Goal: Answer question/provide support

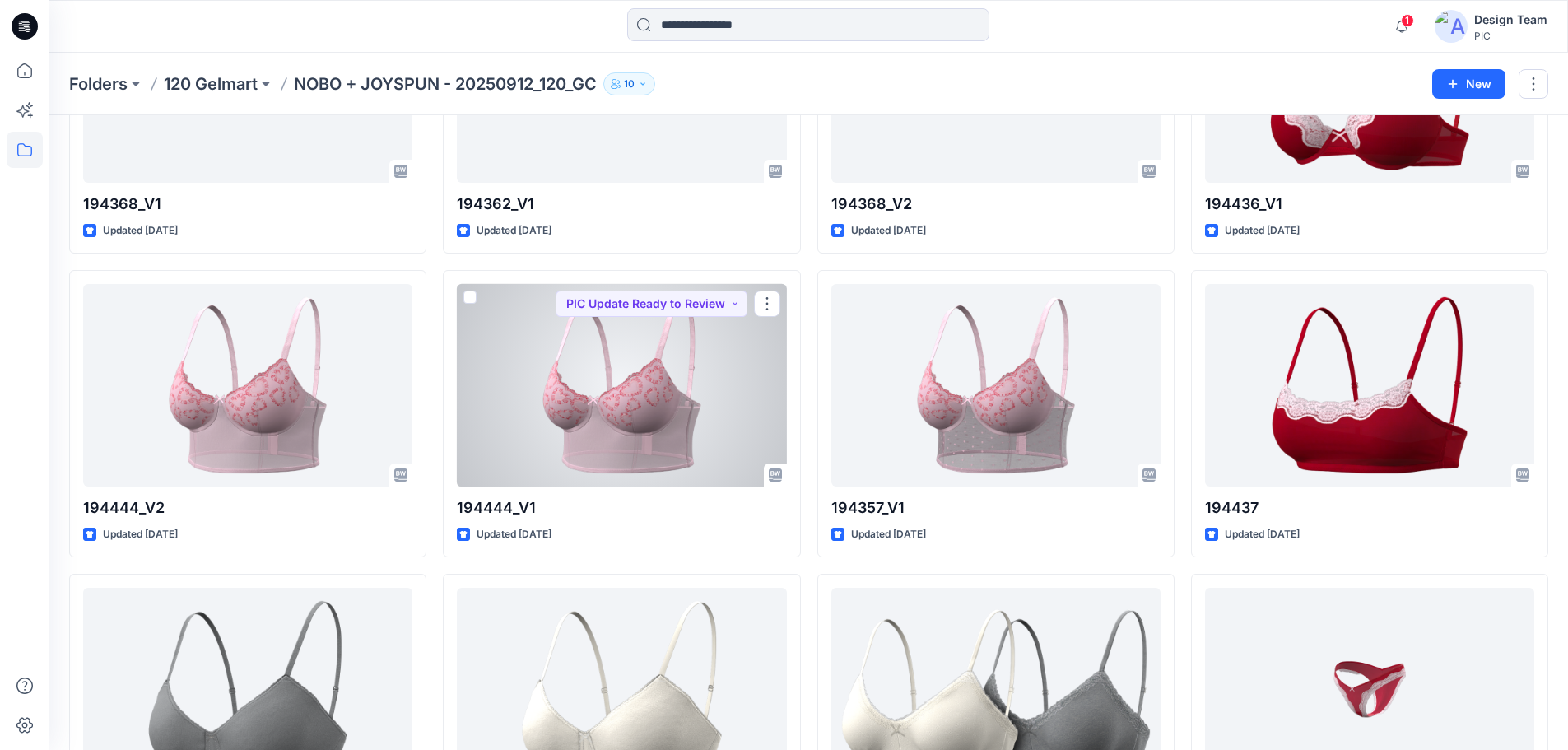
scroll to position [332, 0]
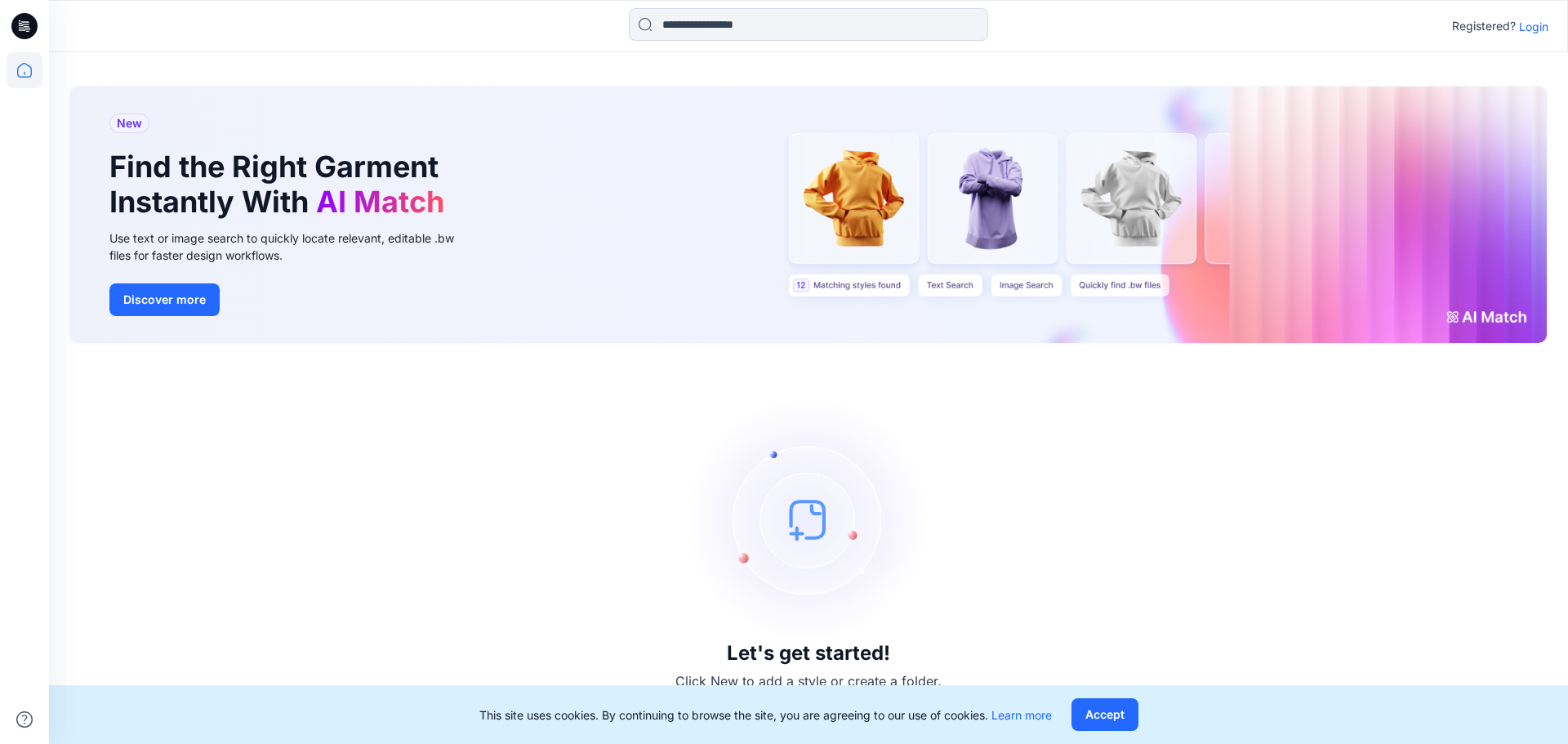
click at [1539, 31] on p "Login" at bounding box center [1533, 26] width 30 height 17
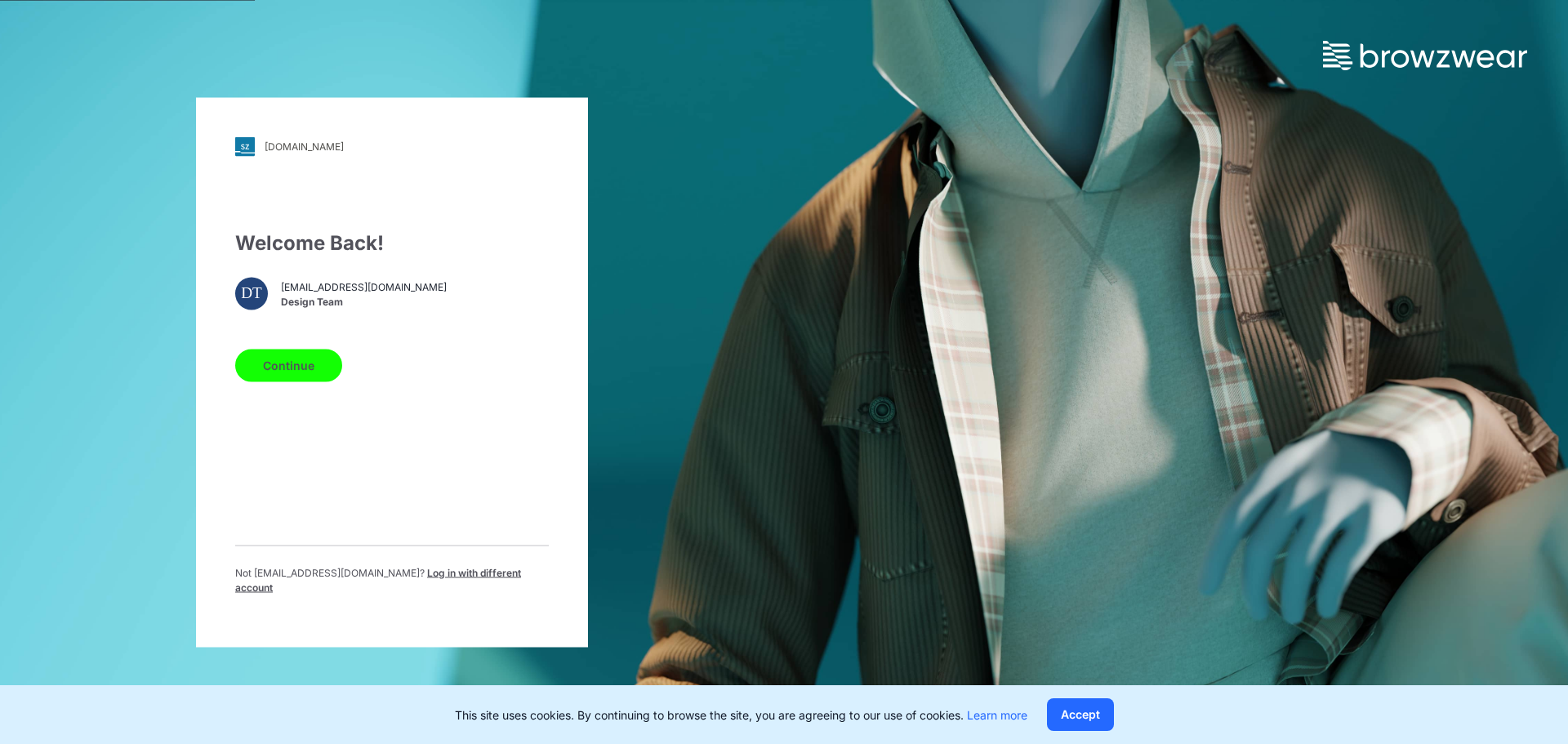
click at [323, 307] on span "Design Team" at bounding box center [364, 302] width 166 height 15
click at [293, 370] on button "Continue" at bounding box center [289, 365] width 107 height 33
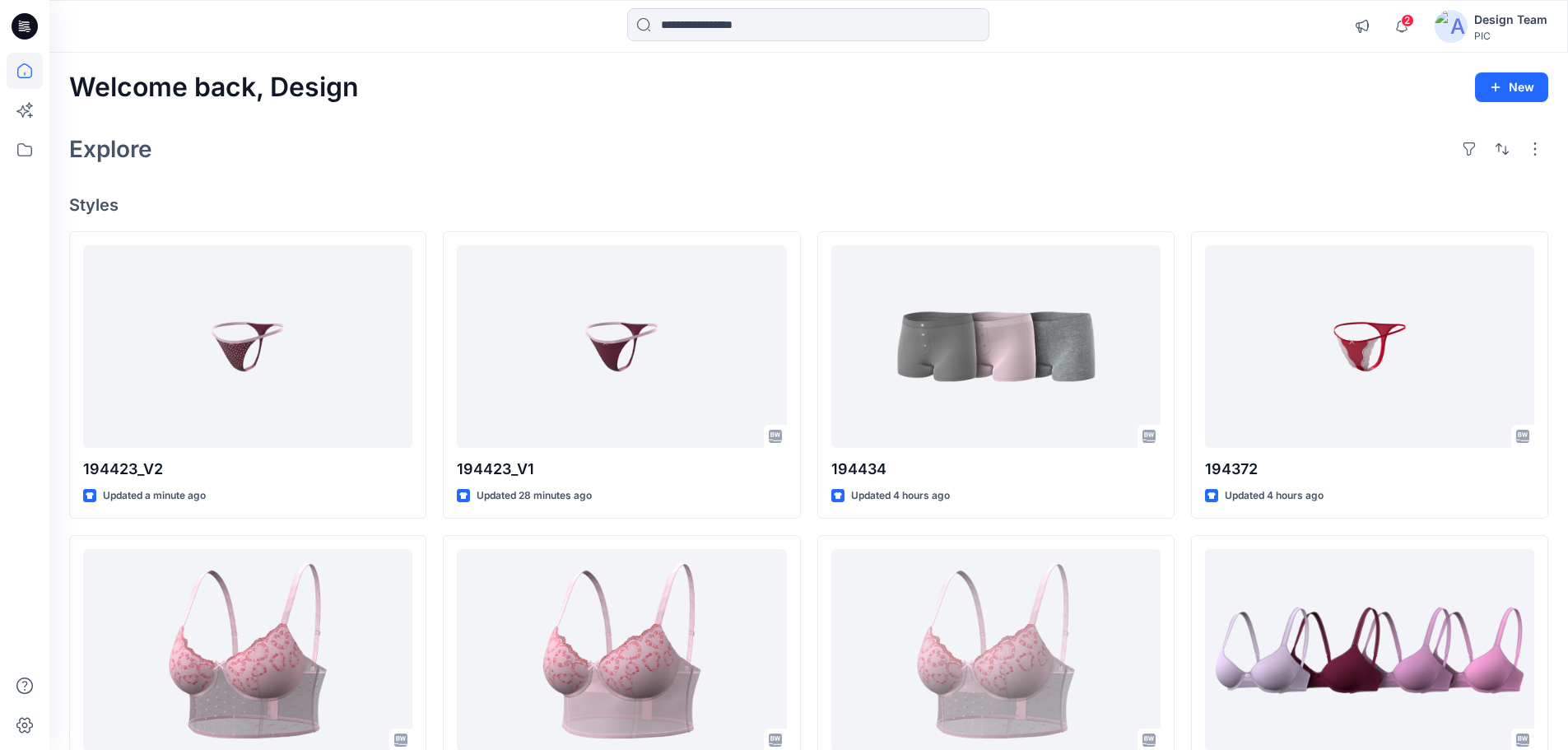
click at [590, 166] on div "Explore" at bounding box center [808, 149] width 1479 height 40
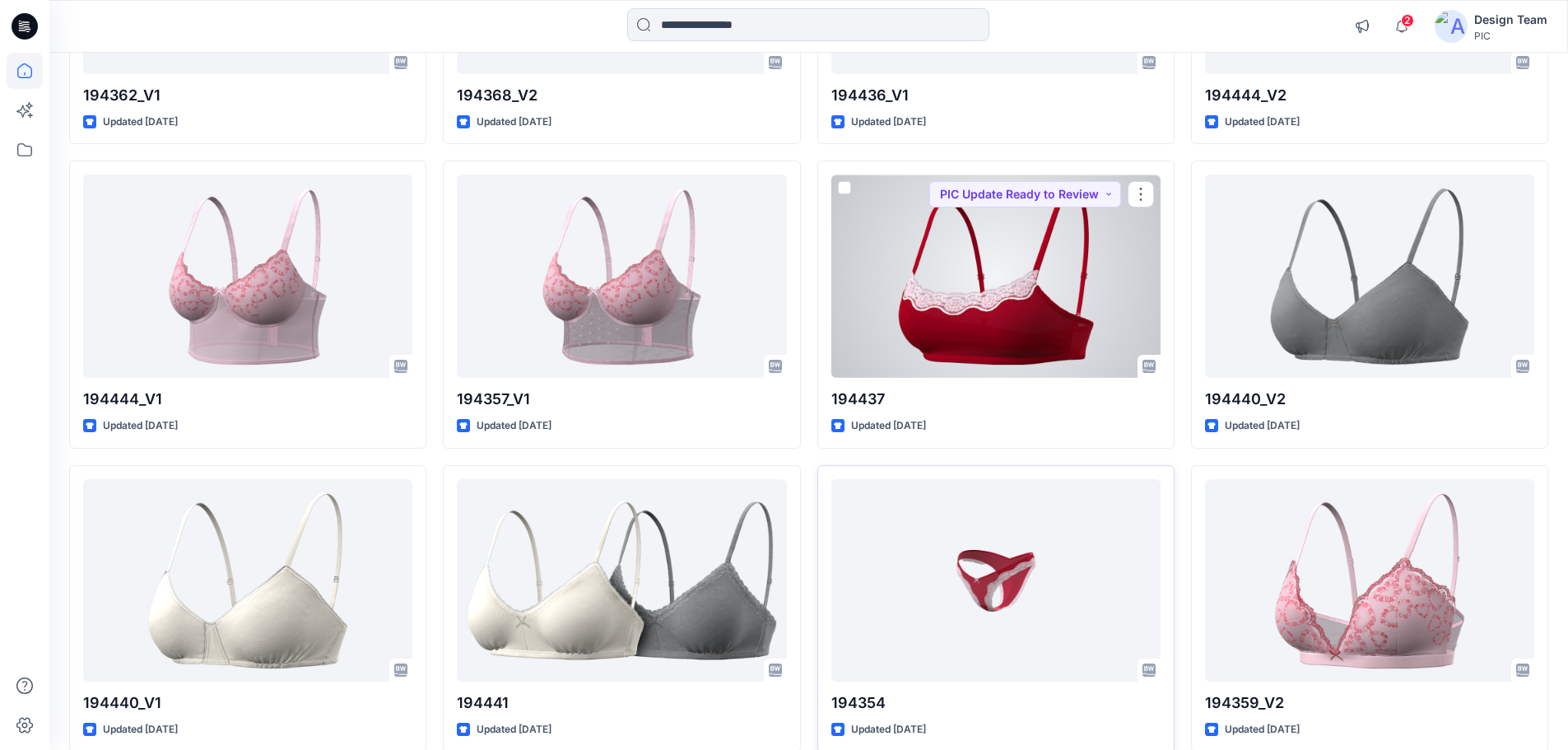
scroll to position [1367, 0]
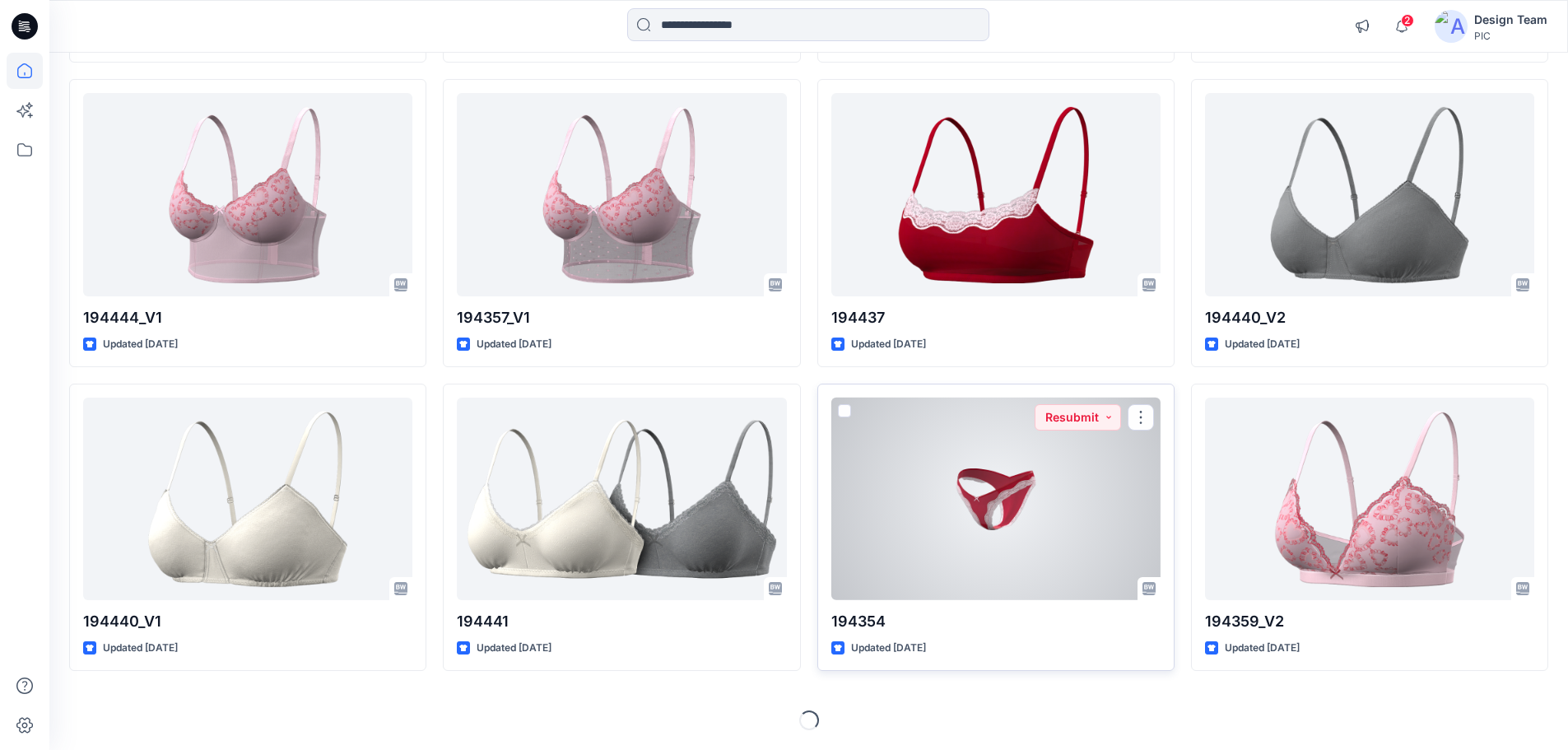
click at [971, 484] on div at bounding box center [995, 499] width 329 height 203
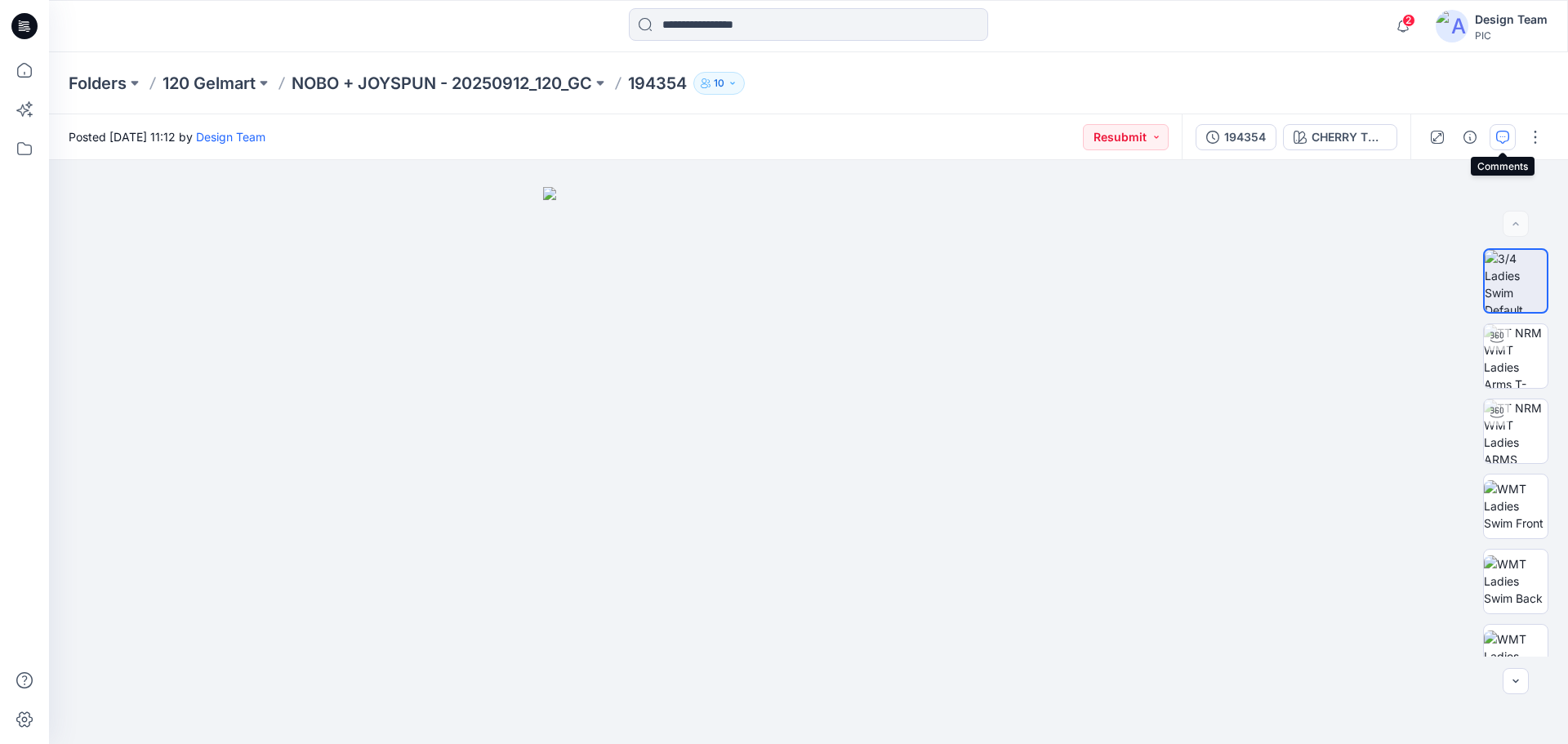
click at [1512, 134] on button "button" at bounding box center [1502, 137] width 26 height 26
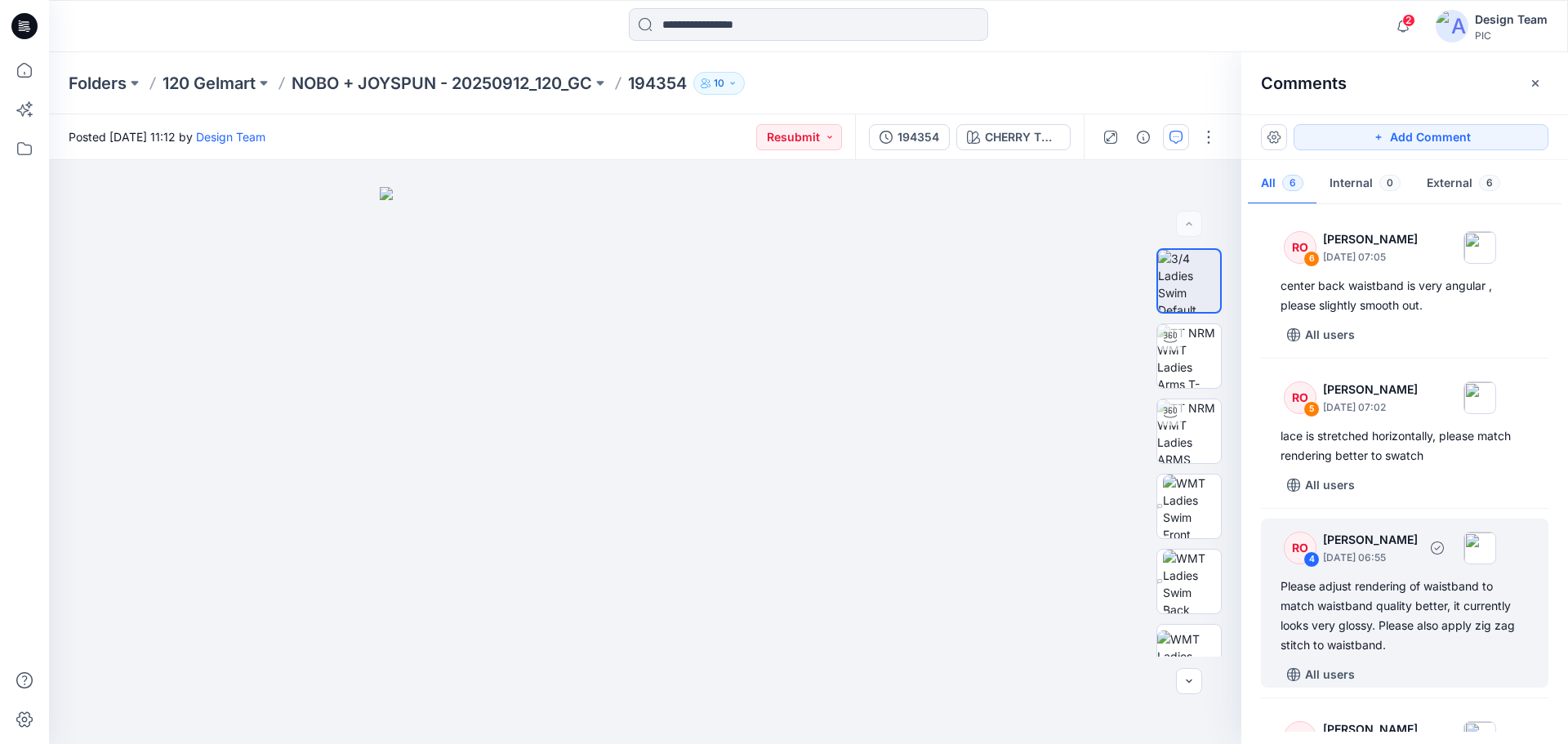
click at [1418, 553] on p "September 27, 2025 06:55" at bounding box center [1370, 557] width 95 height 16
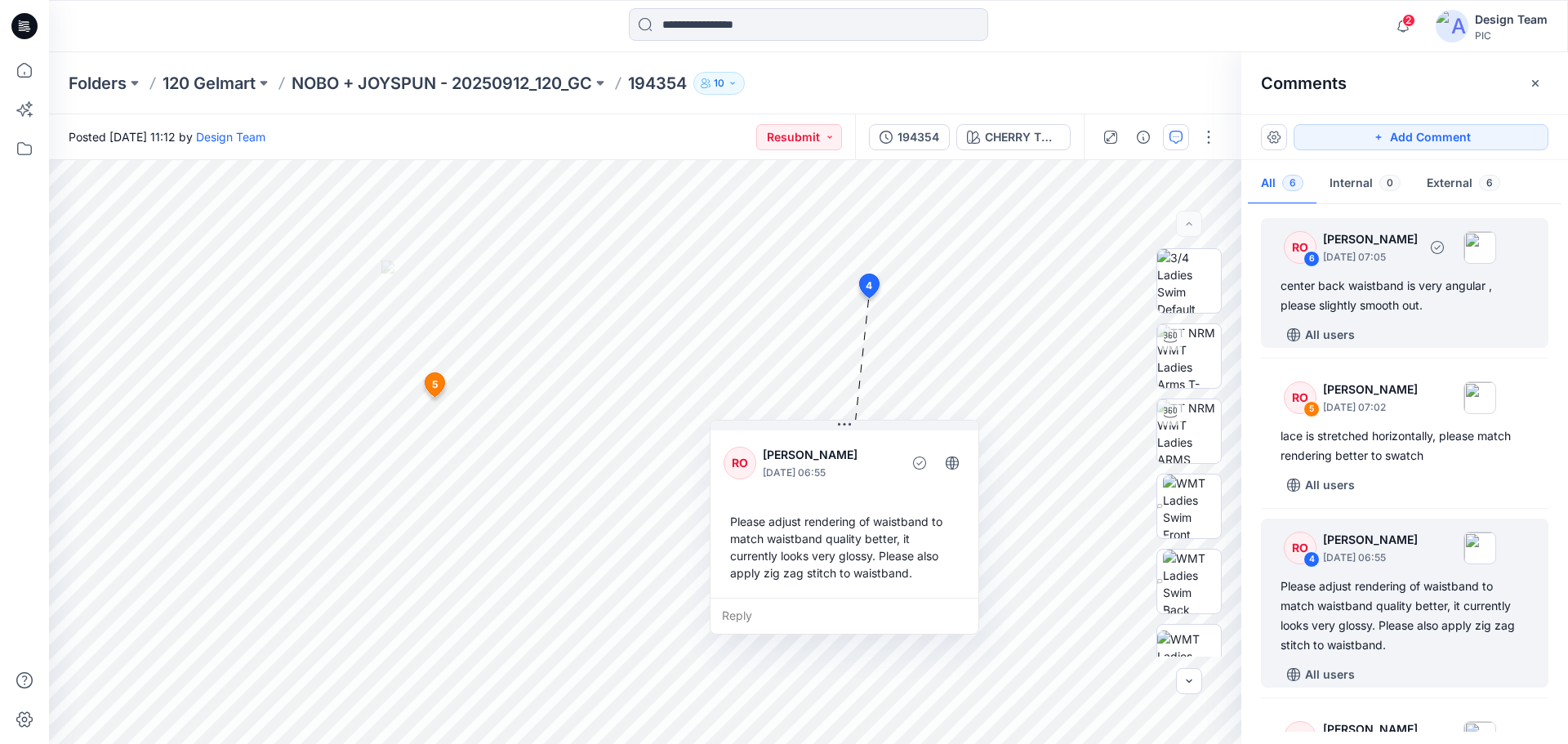
click at [1444, 280] on div "center back waistband is very angular , please slightly smooth out." at bounding box center [1404, 296] width 248 height 39
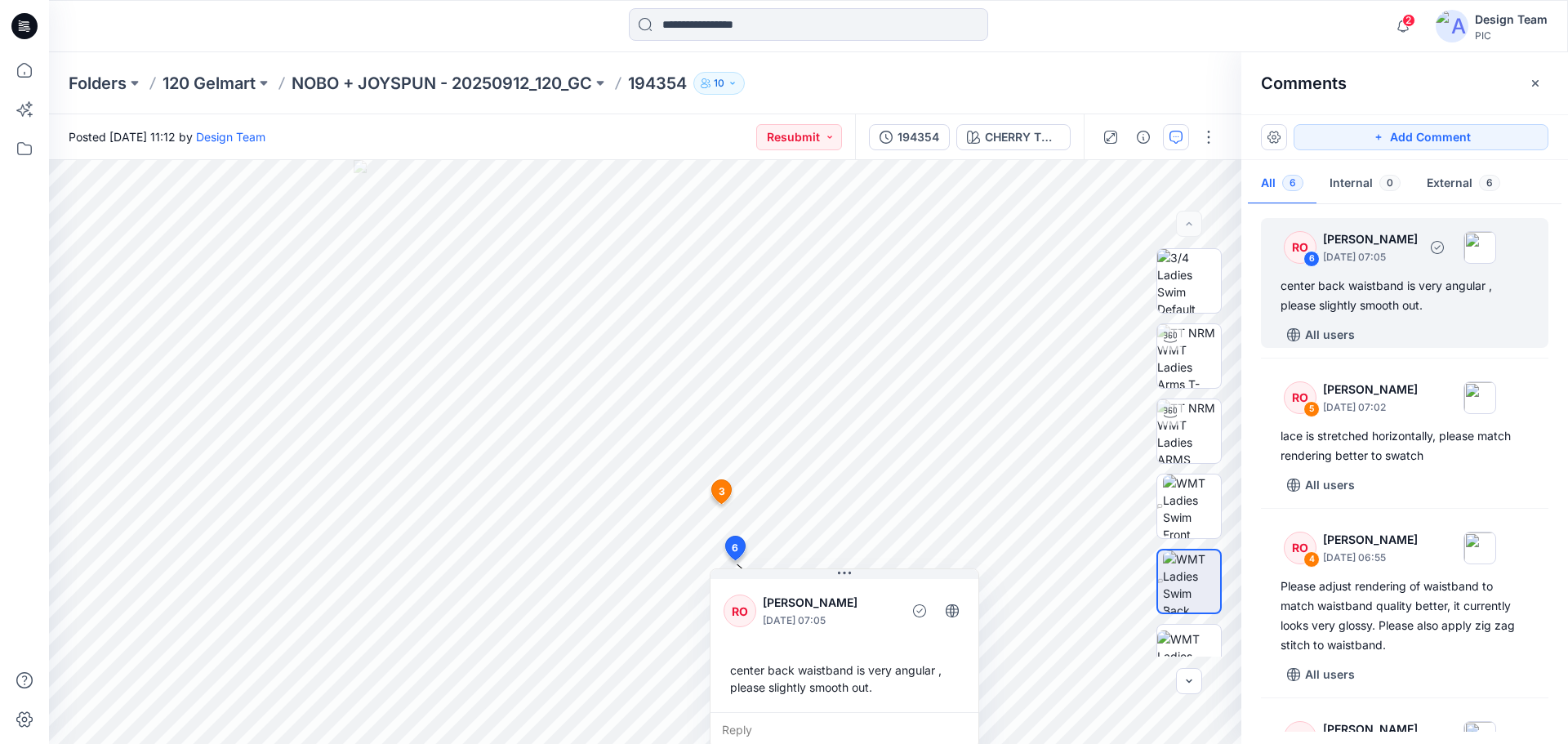
click at [1380, 315] on div "RO 6 Raquel Ortiz September 27, 2025 07:05 center back waistband is very angula…" at bounding box center [1404, 283] width 288 height 130
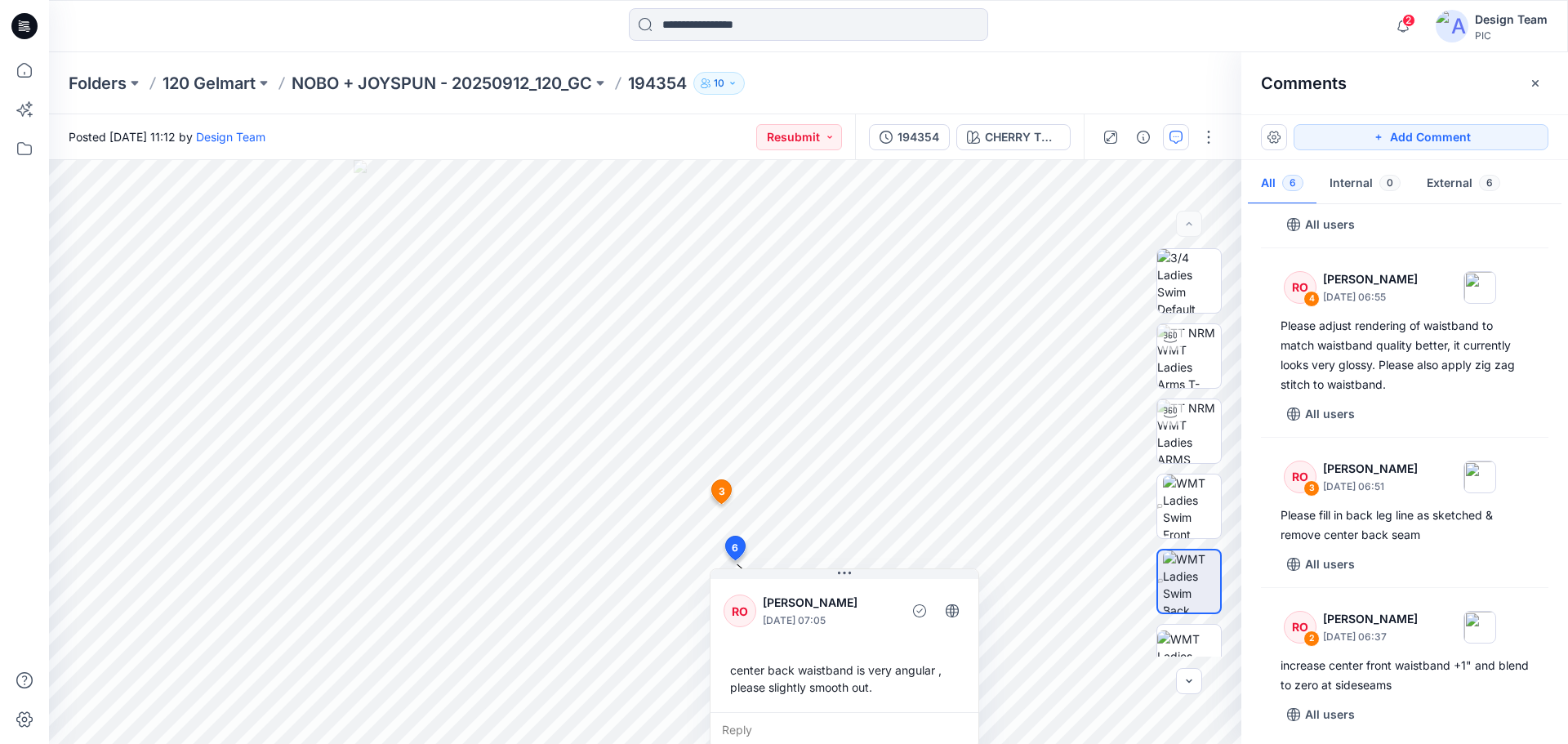
scroll to position [164, 0]
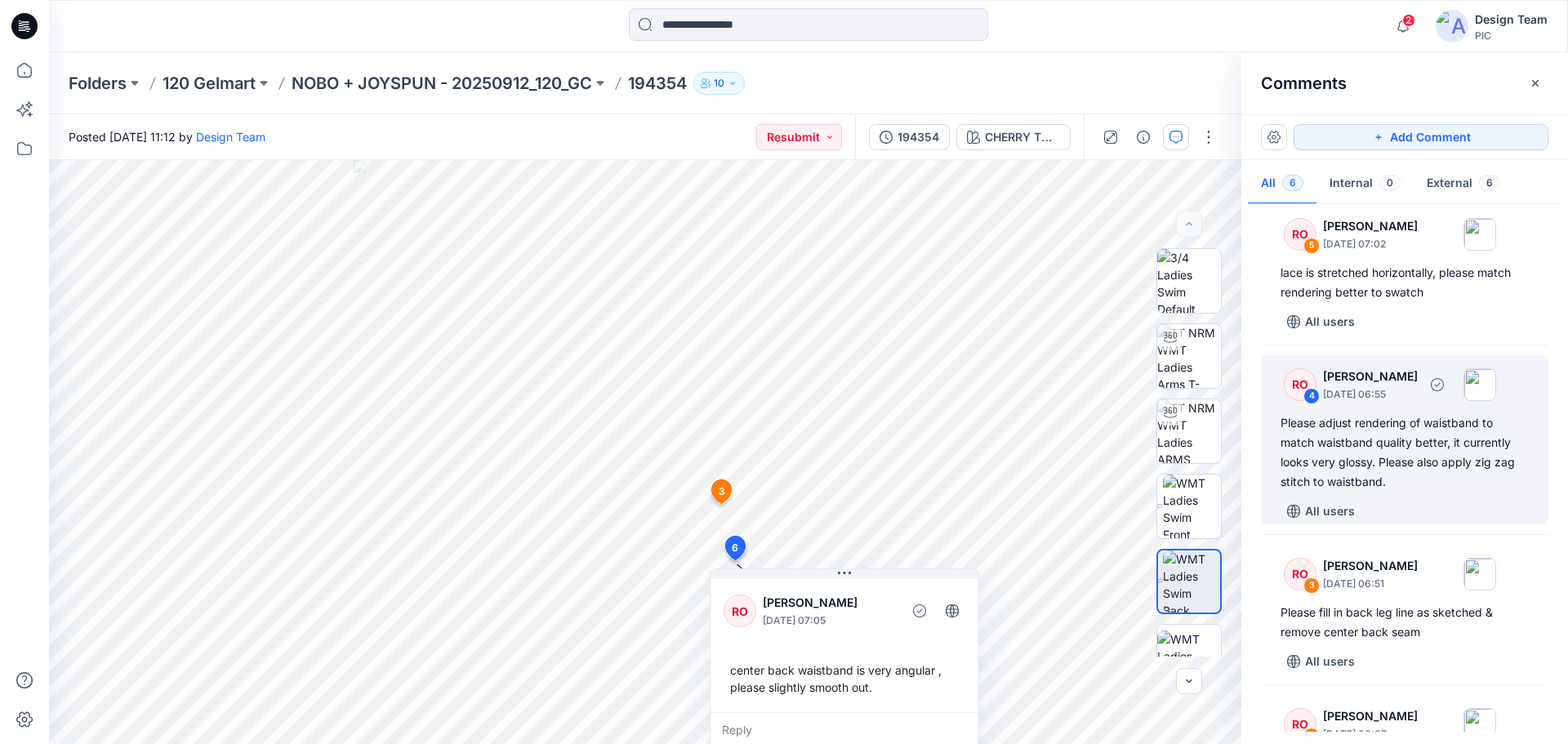
click at [1387, 466] on div "Please adjust rendering of waistband to match waistband quality better, it curr…" at bounding box center [1404, 451] width 248 height 78
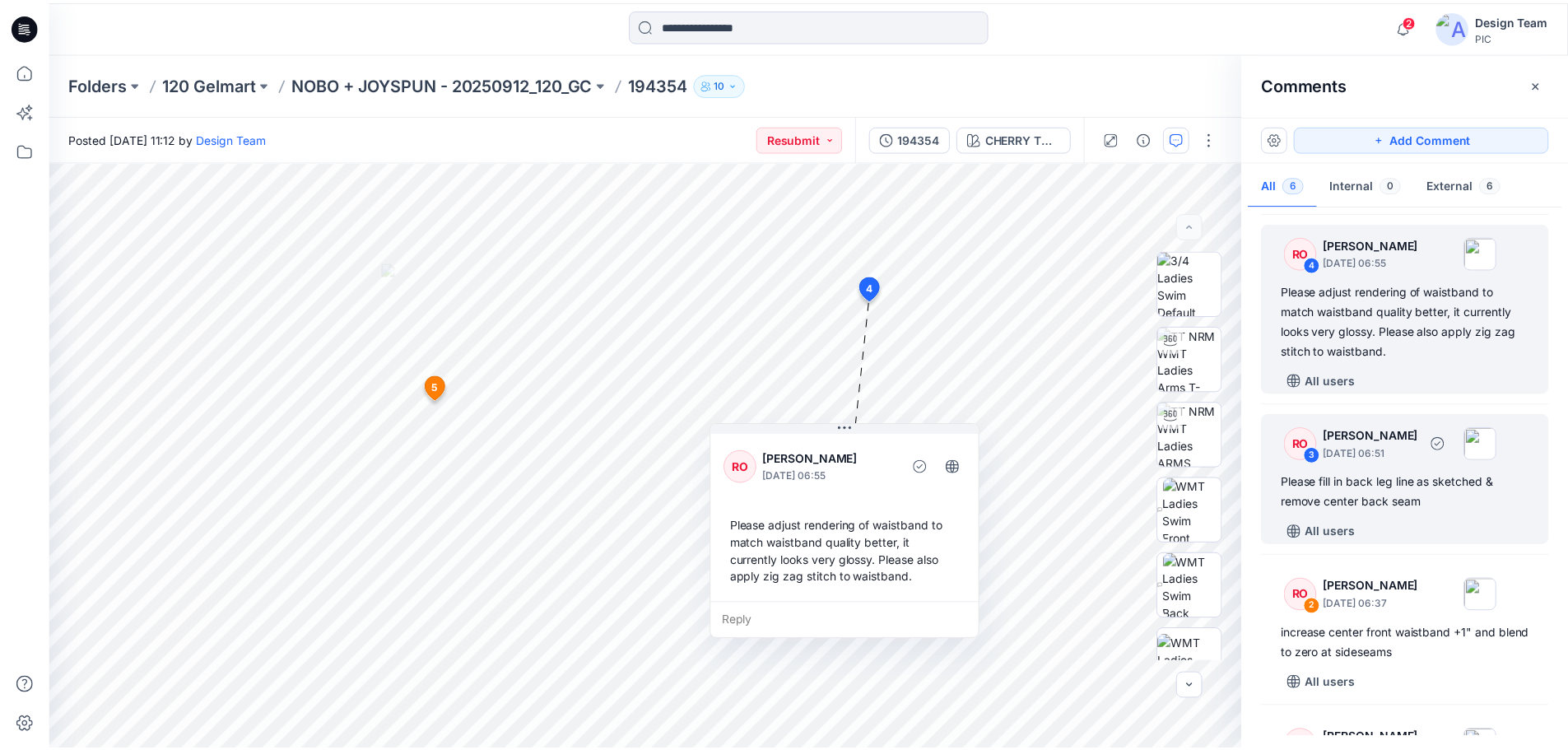
scroll to position [329, 0]
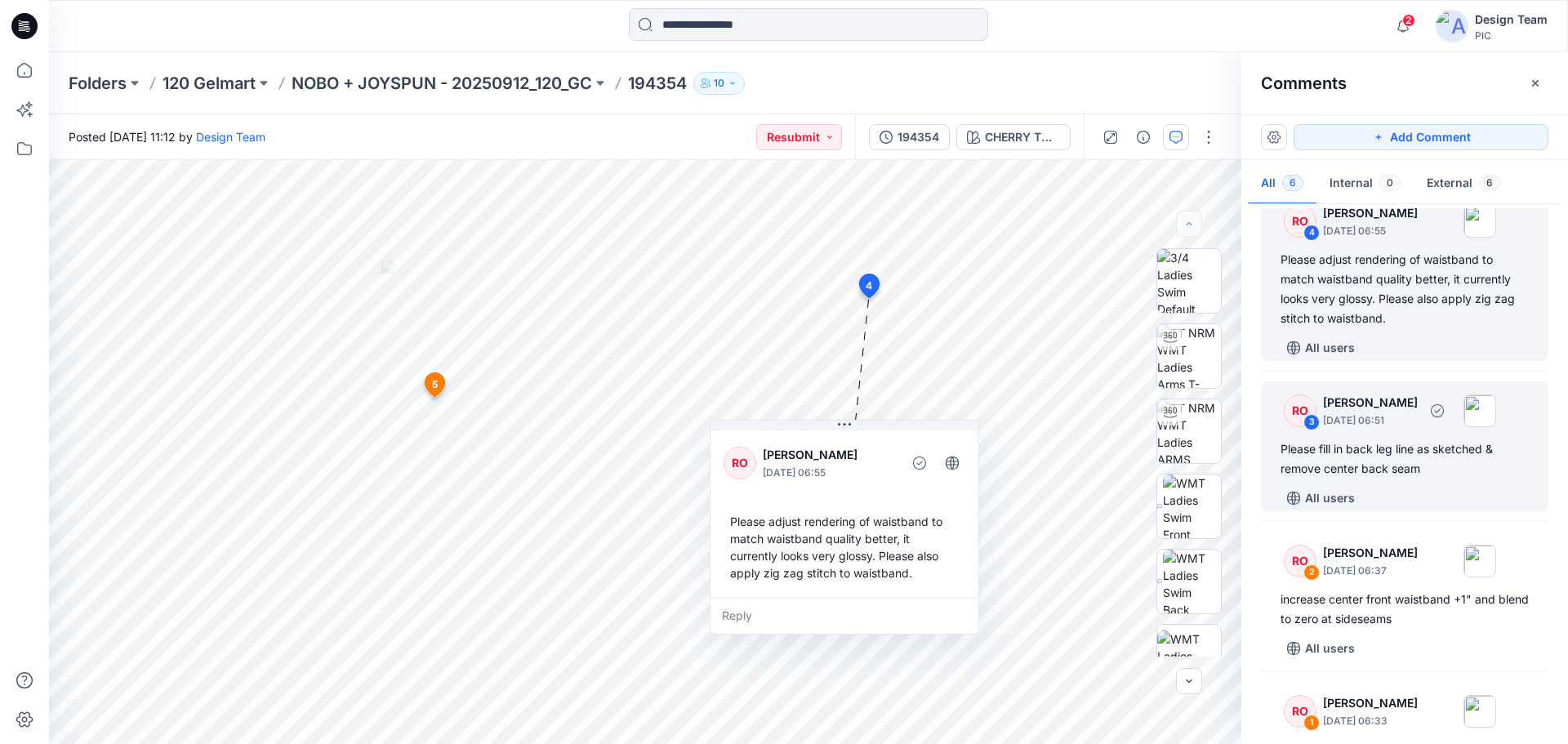
click at [1405, 474] on div "Please fill in back leg line as sketched & remove center back seam" at bounding box center [1404, 459] width 248 height 39
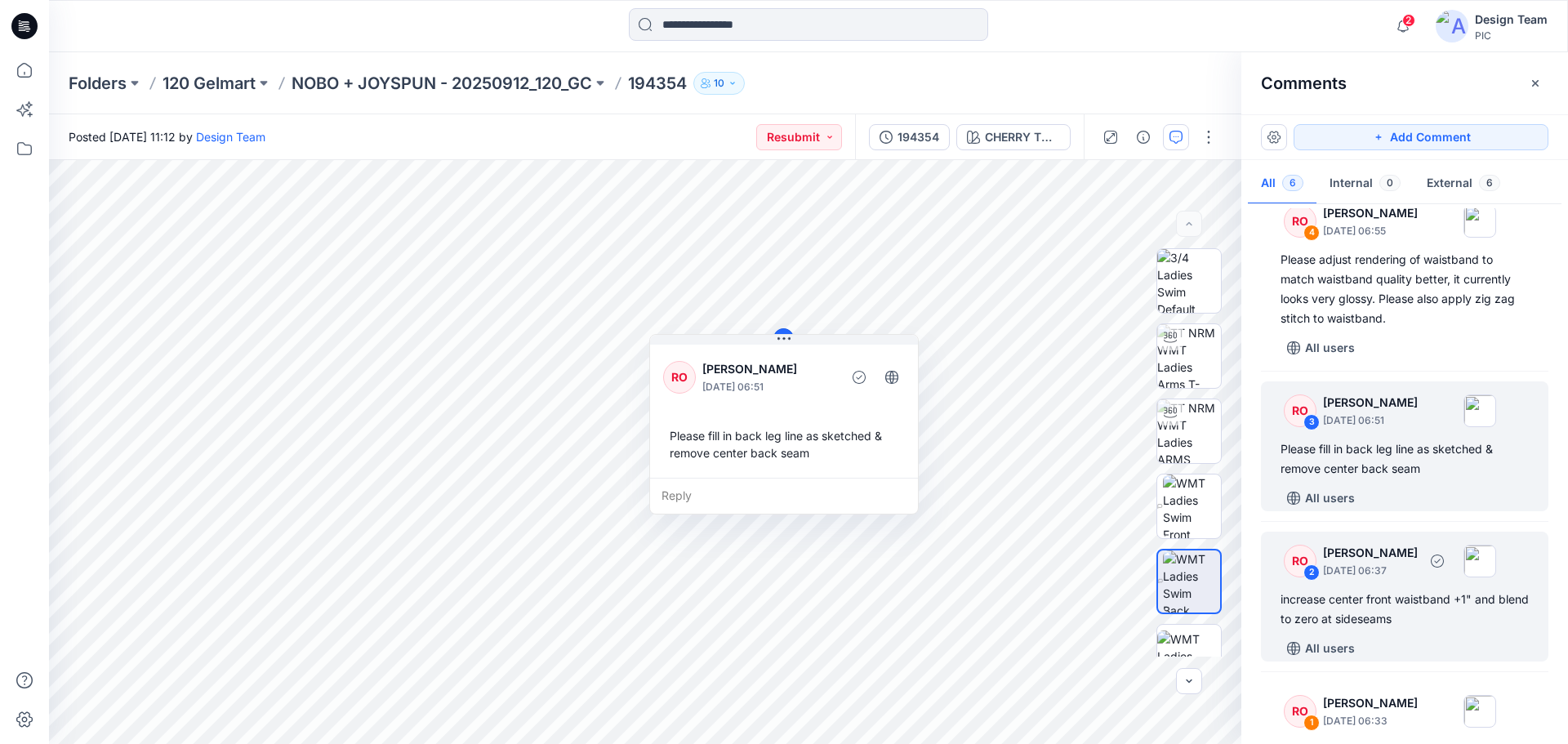
click at [1399, 605] on div "increase center front waistband +1" and blend to zero at sideseams" at bounding box center [1404, 609] width 248 height 39
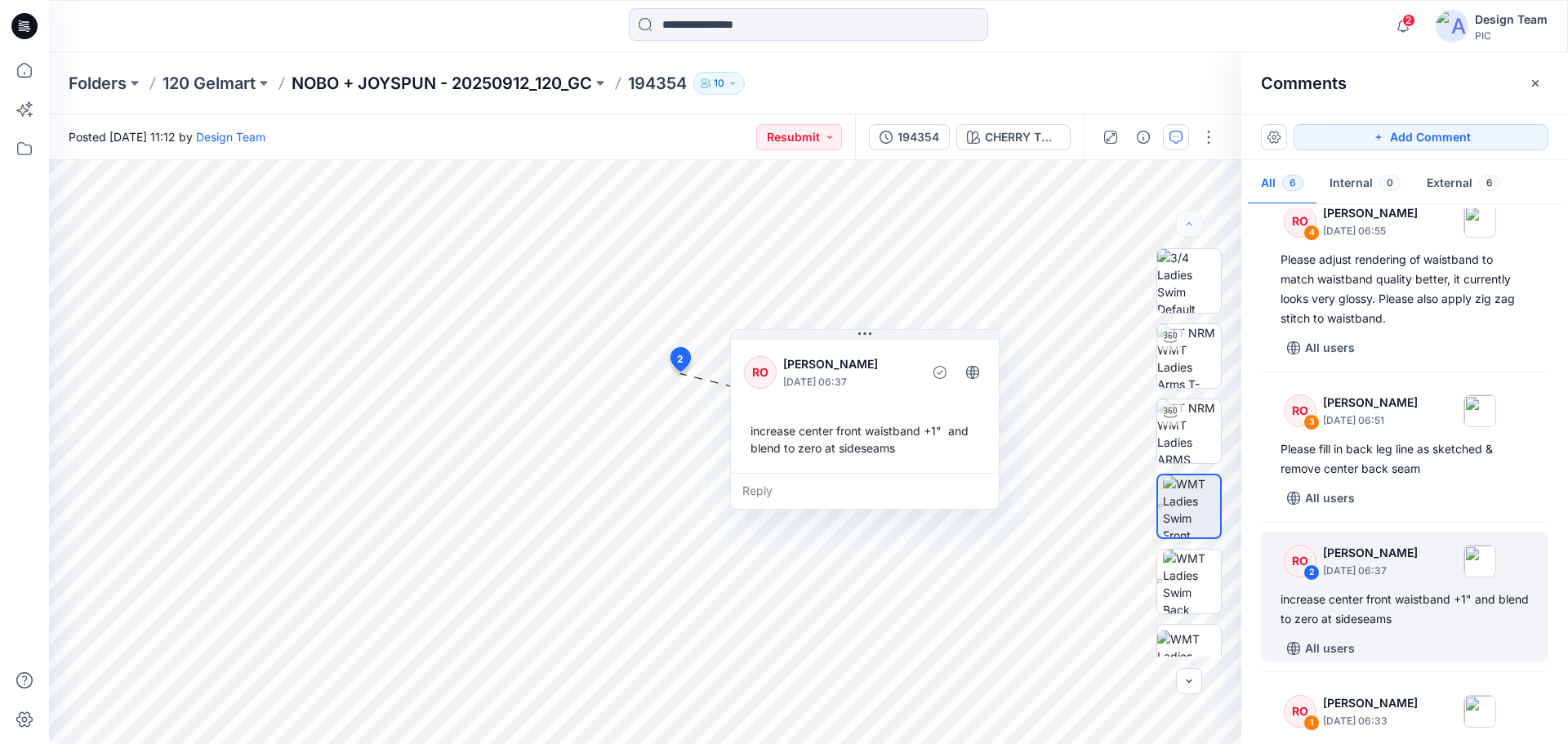
click at [440, 77] on p "NOBO + JOYSPUN - 20250912_120_GC" at bounding box center [442, 83] width 300 height 23
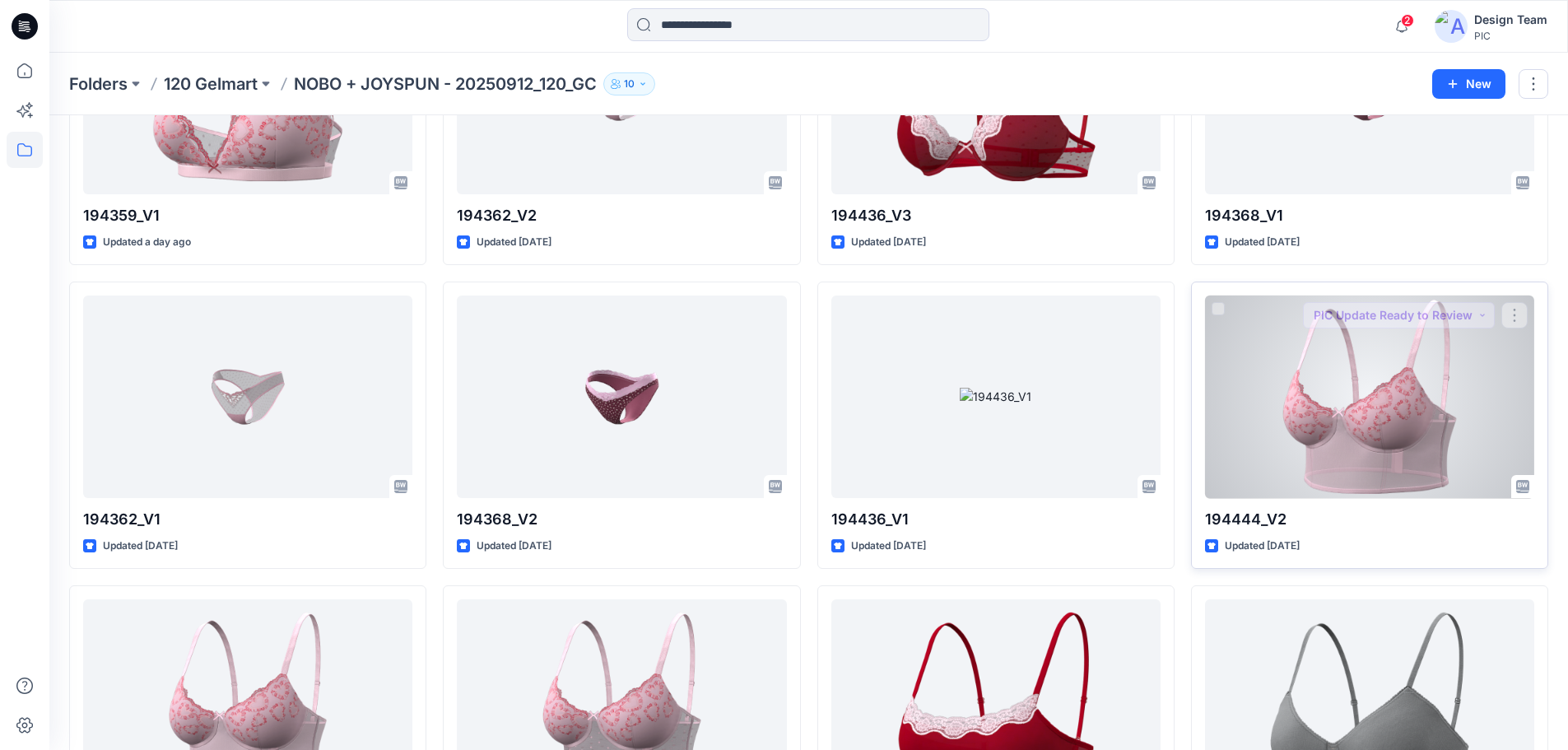
scroll to position [820, 0]
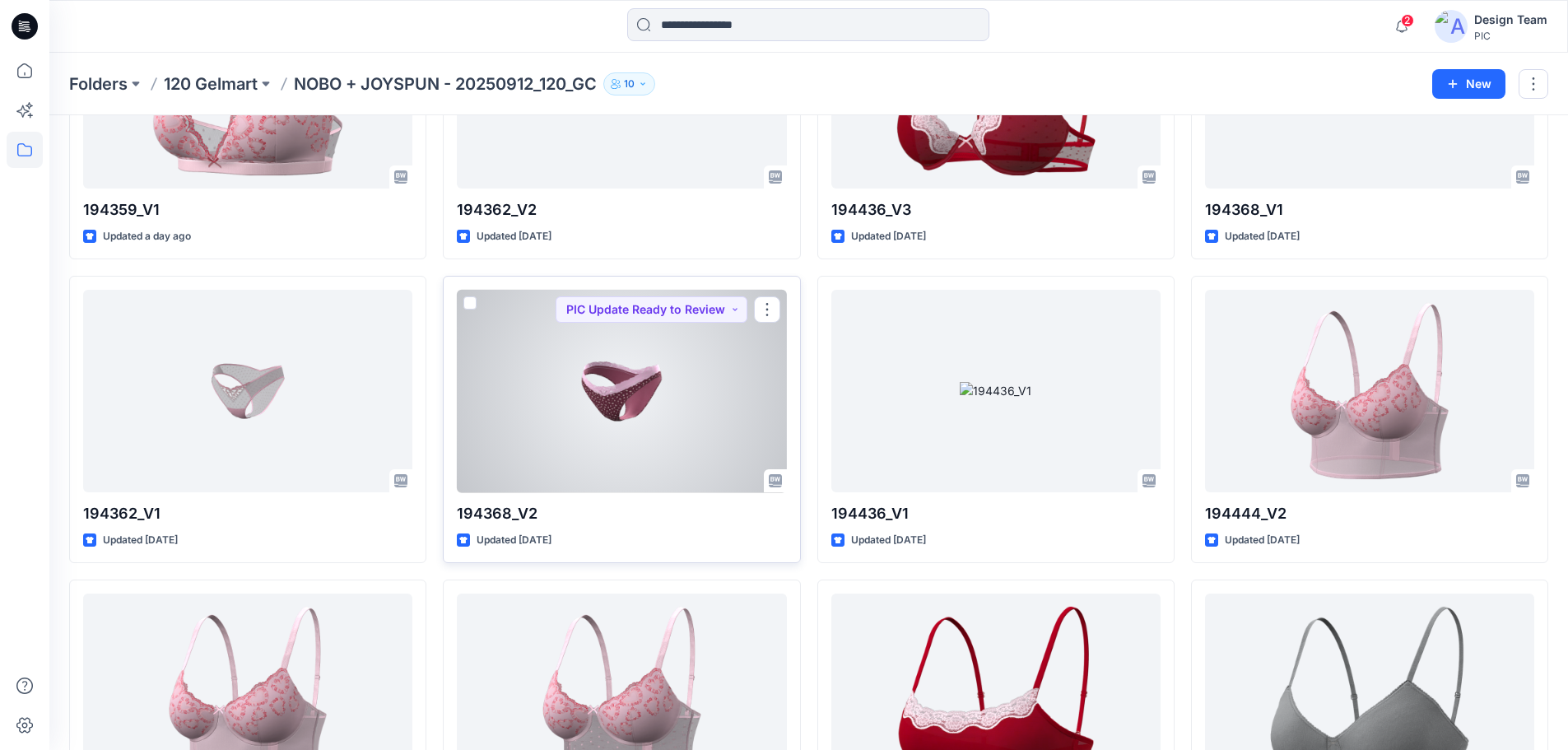
click at [591, 407] on div at bounding box center [621, 391] width 329 height 203
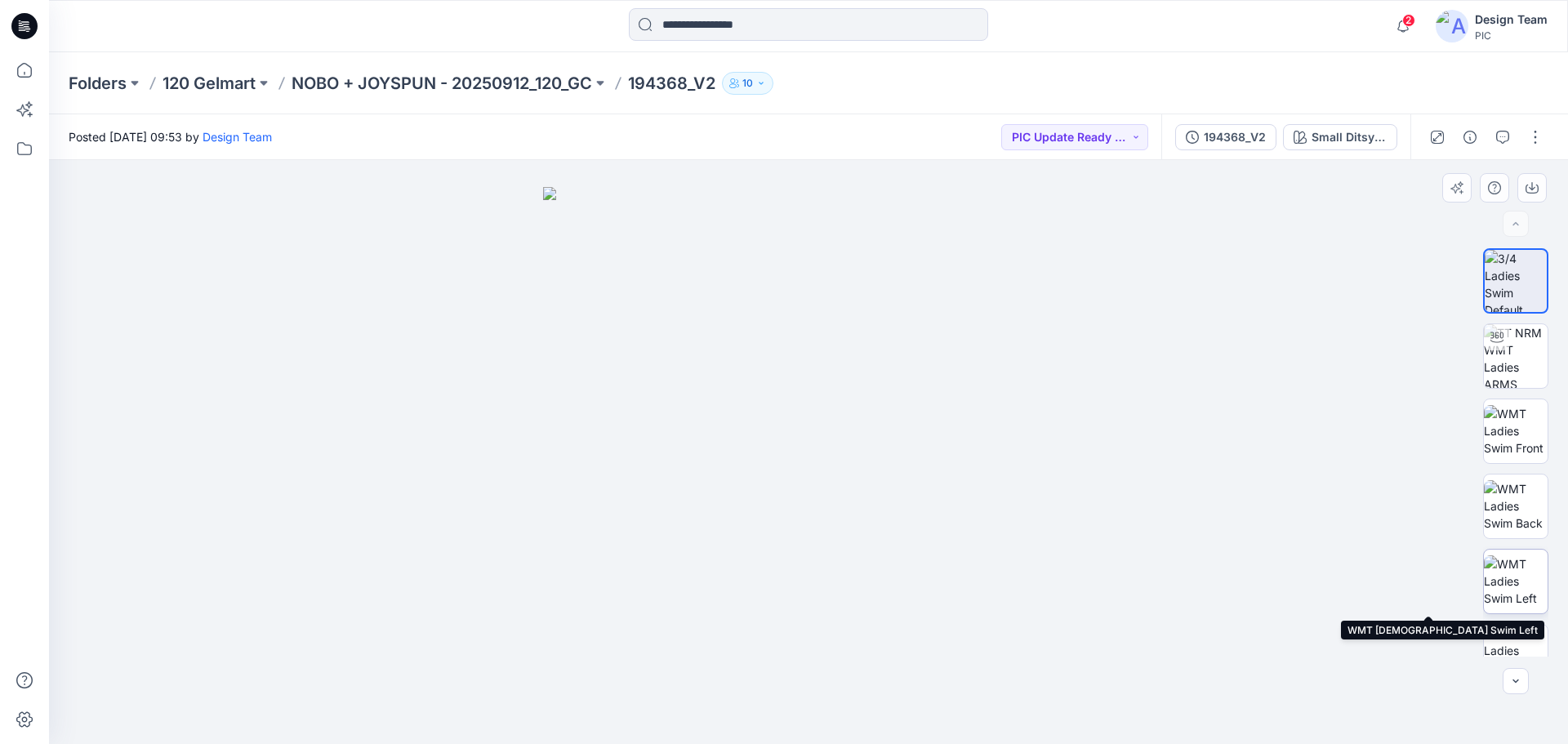
click at [1512, 580] on img at bounding box center [1515, 580] width 63 height 52
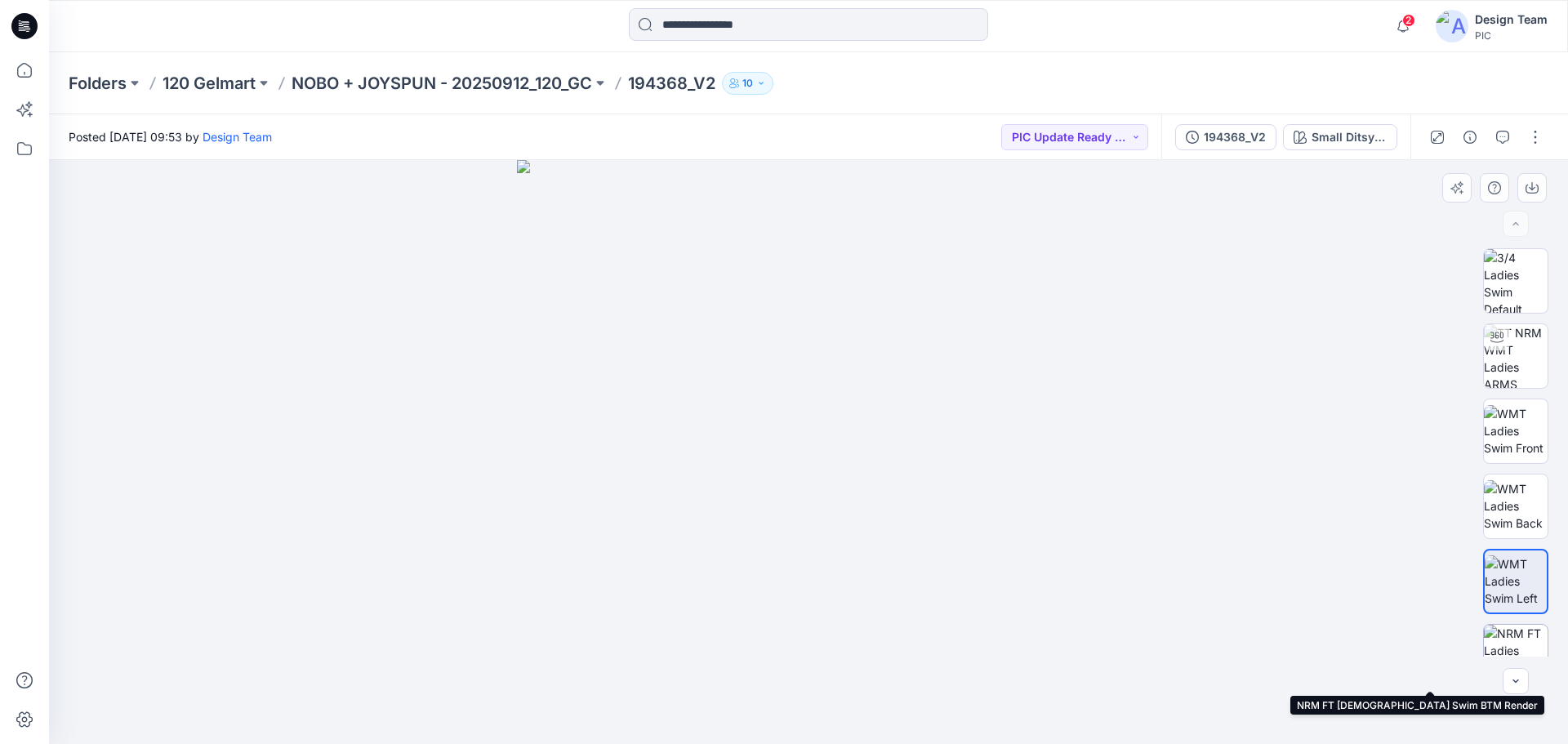
click at [1528, 645] on img at bounding box center [1515, 656] width 63 height 63
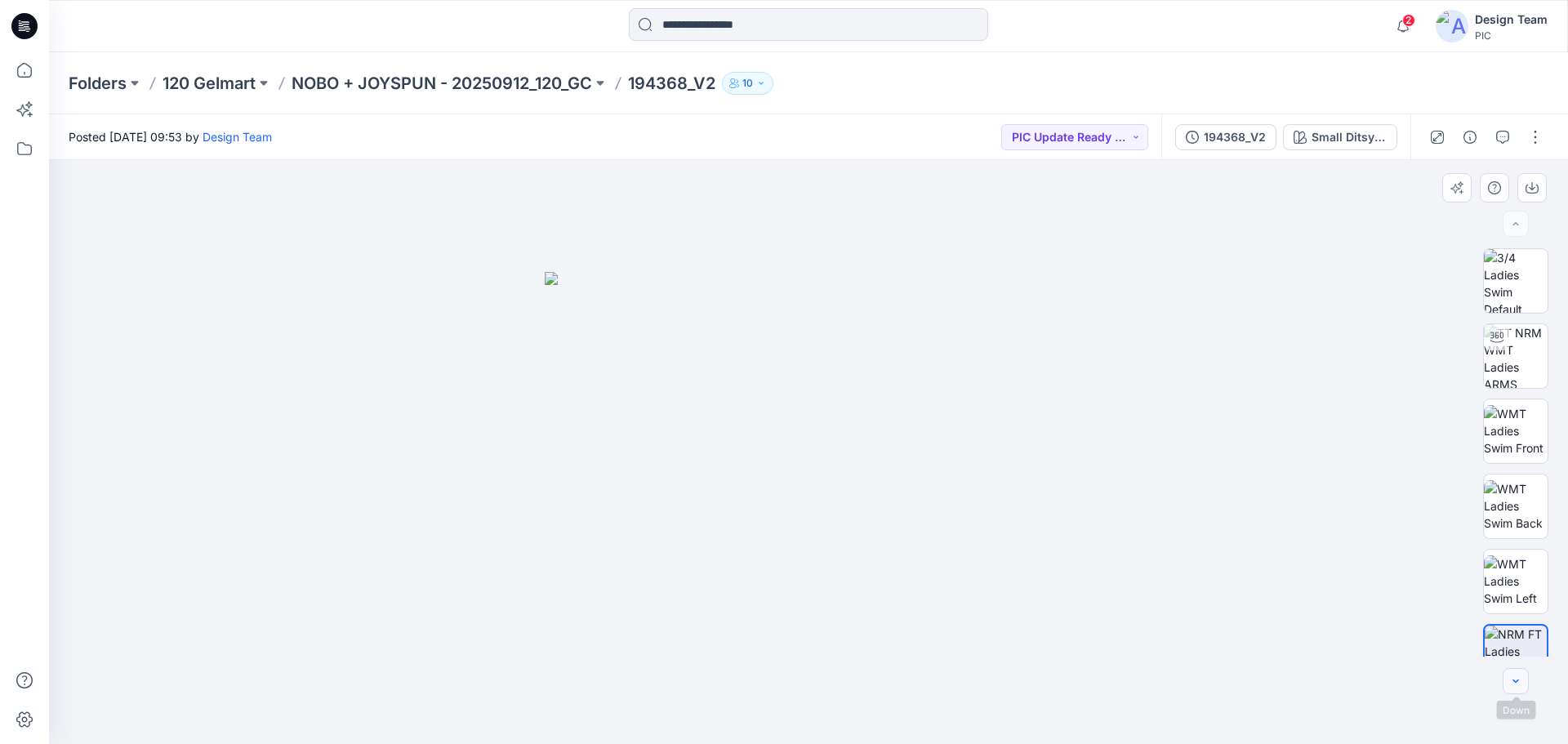
click at [1515, 684] on icon "button" at bounding box center [1515, 681] width 13 height 13
click at [1511, 679] on icon "button" at bounding box center [1515, 681] width 13 height 13
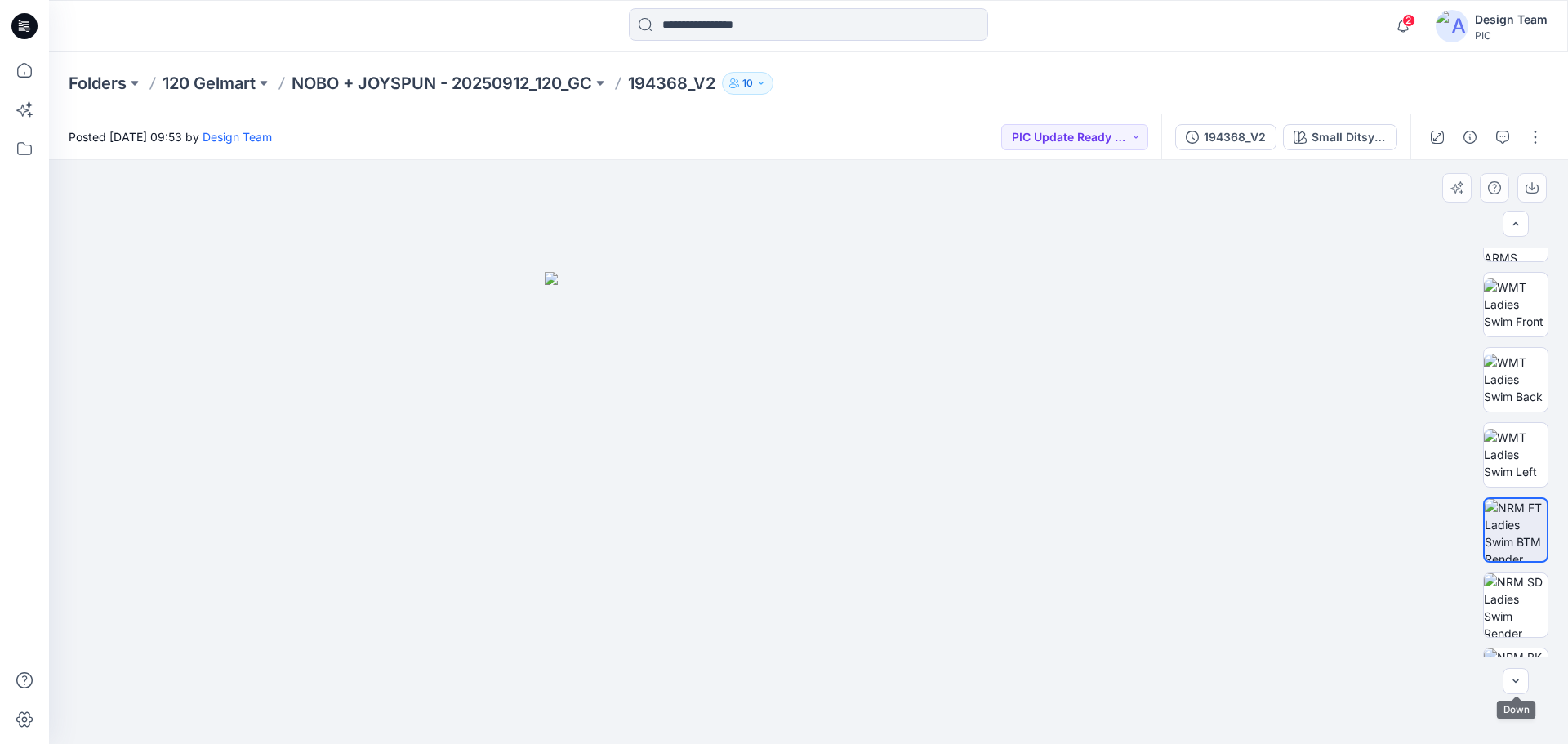
scroll to position [127, 0]
click at [1516, 619] on img at bounding box center [1515, 603] width 63 height 63
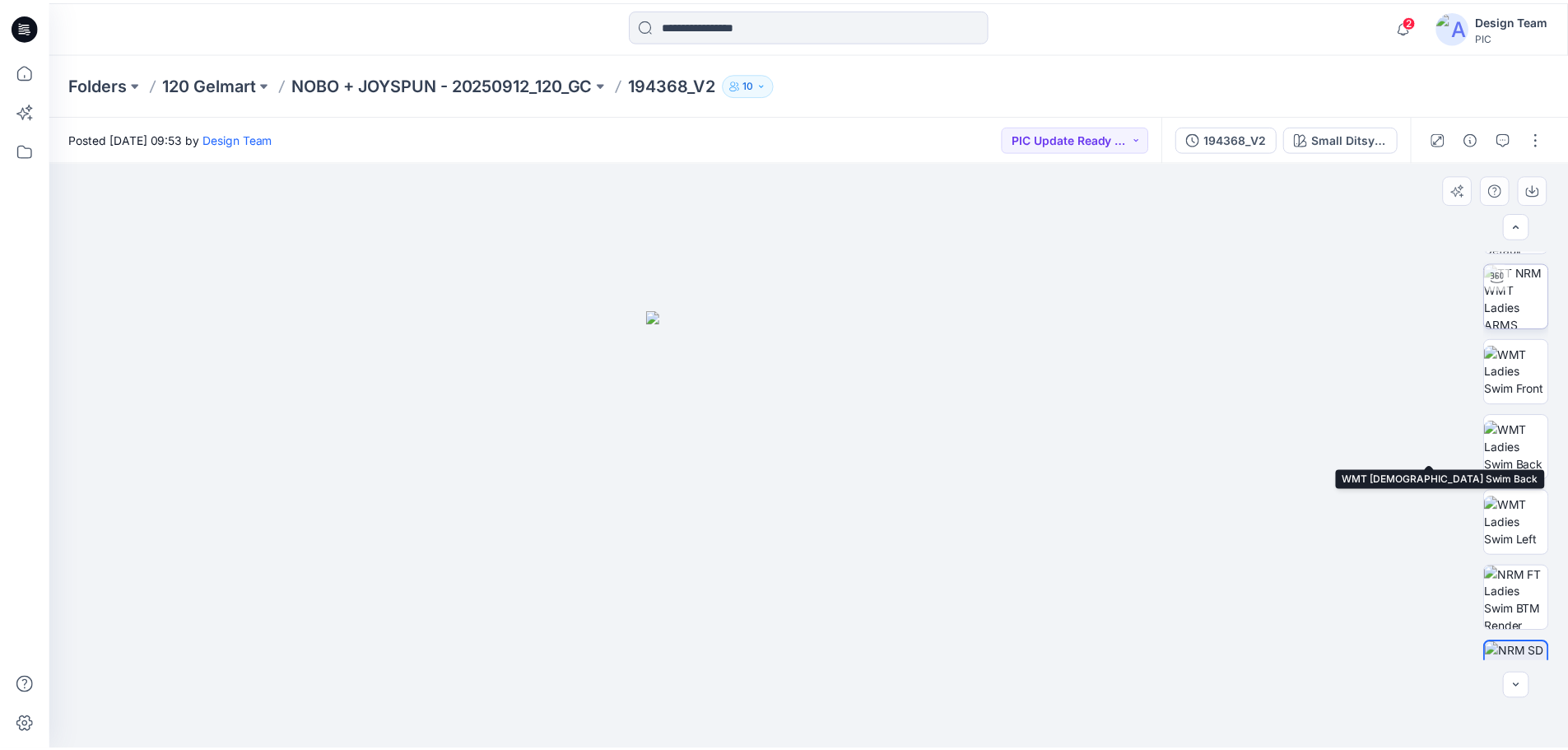
scroll to position [0, 0]
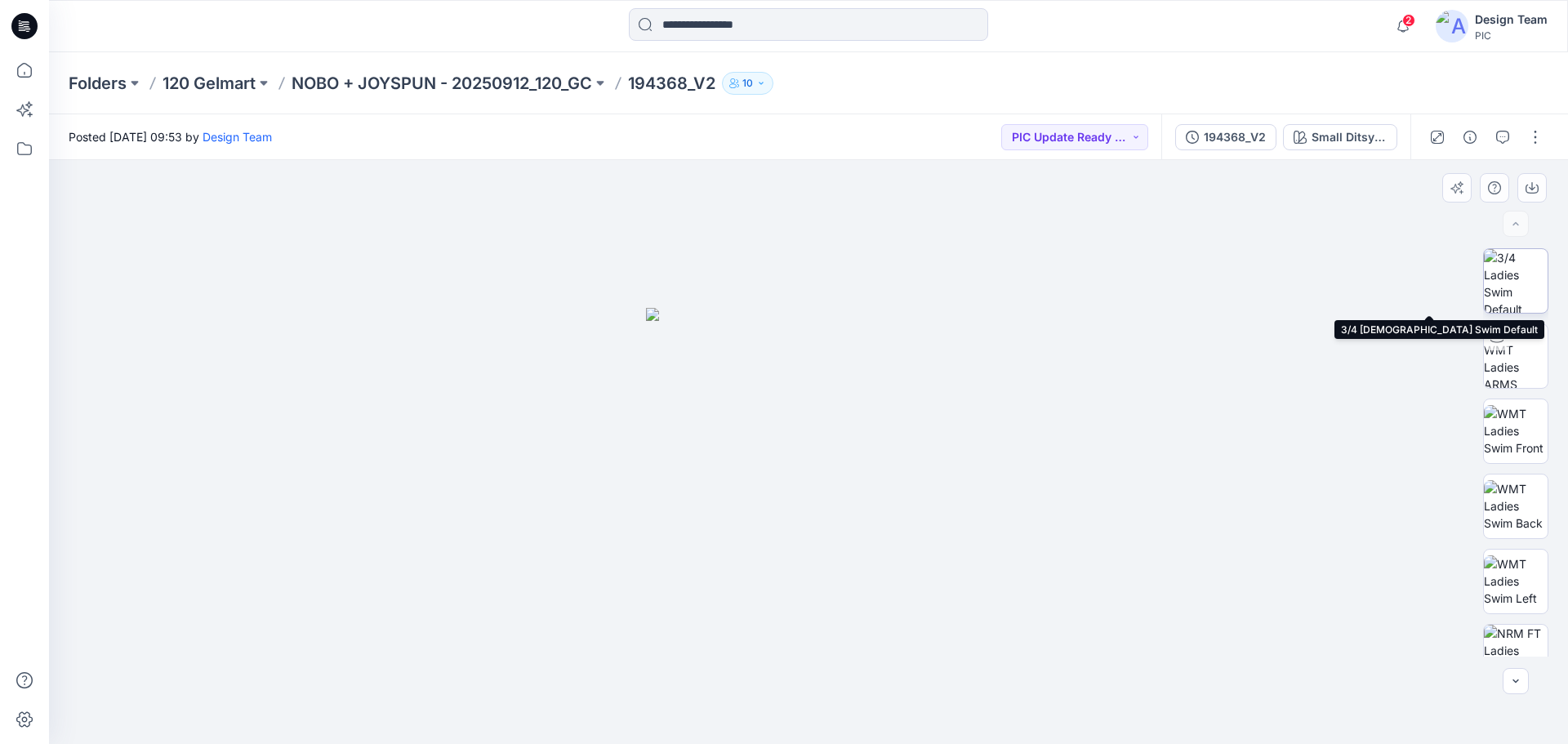
click at [1516, 275] on img at bounding box center [1515, 280] width 63 height 63
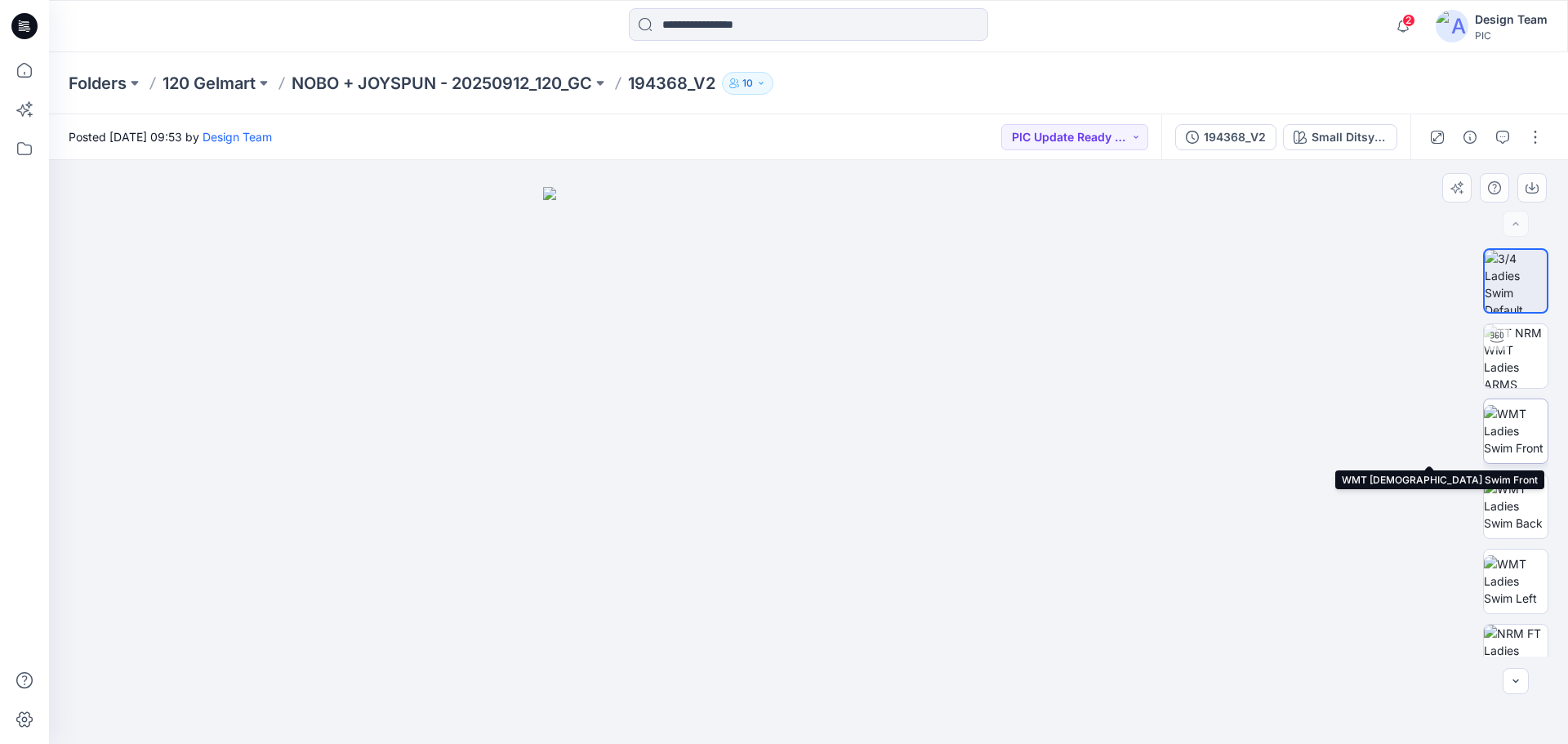
click at [1515, 443] on img at bounding box center [1515, 431] width 63 height 52
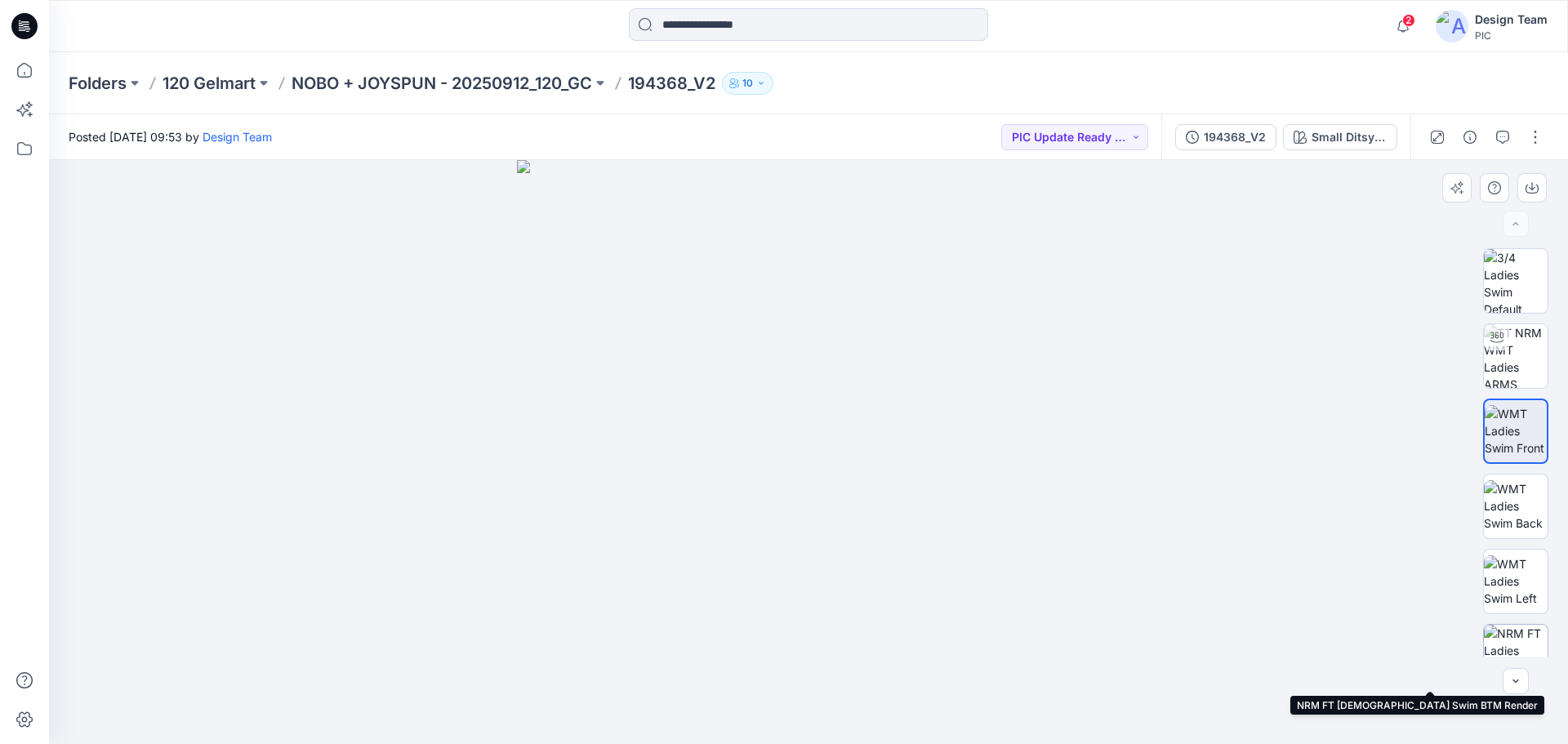
click at [1533, 640] on img at bounding box center [1515, 656] width 63 height 63
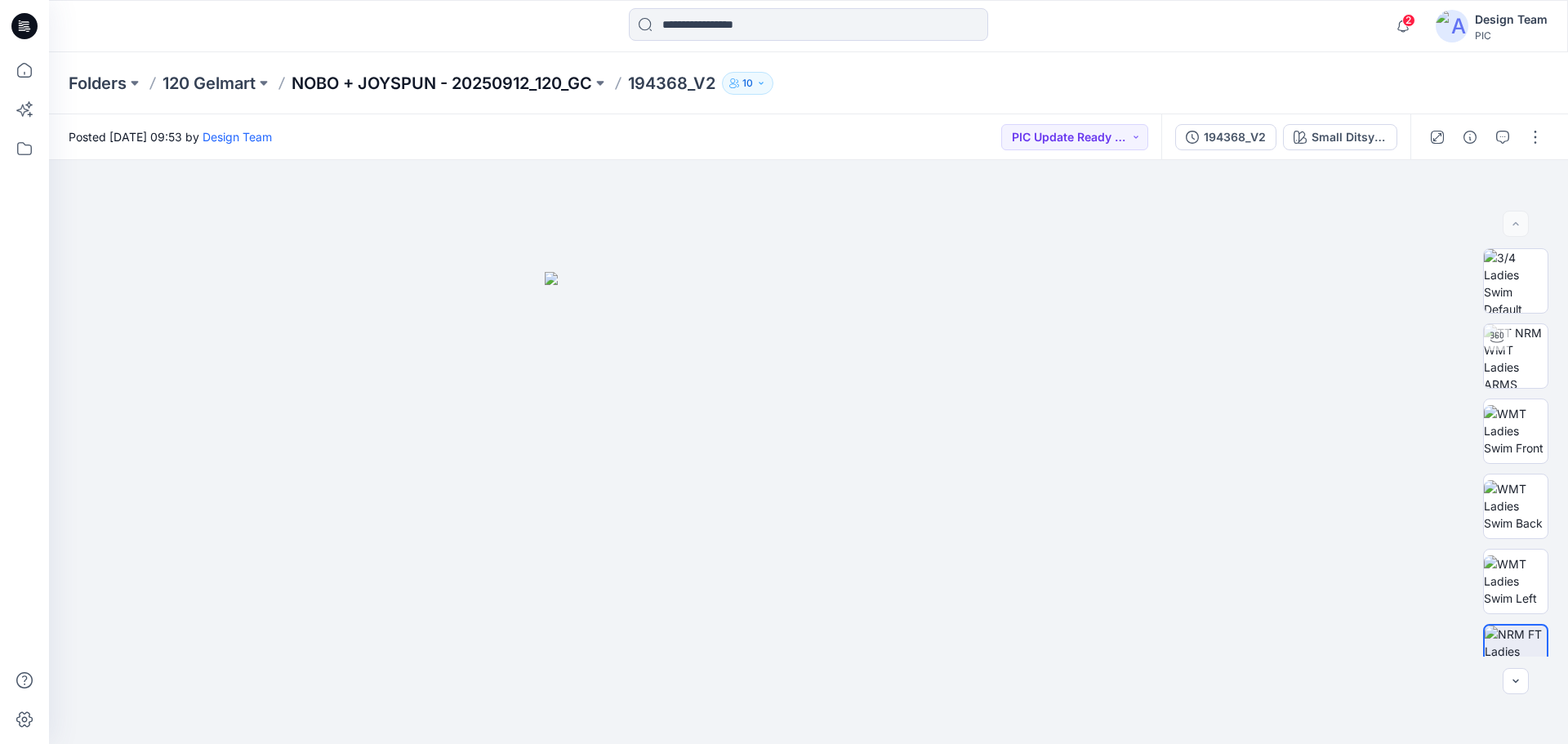
click at [529, 82] on p "NOBO + JOYSPUN - 20250912_120_GC" at bounding box center [442, 83] width 300 height 23
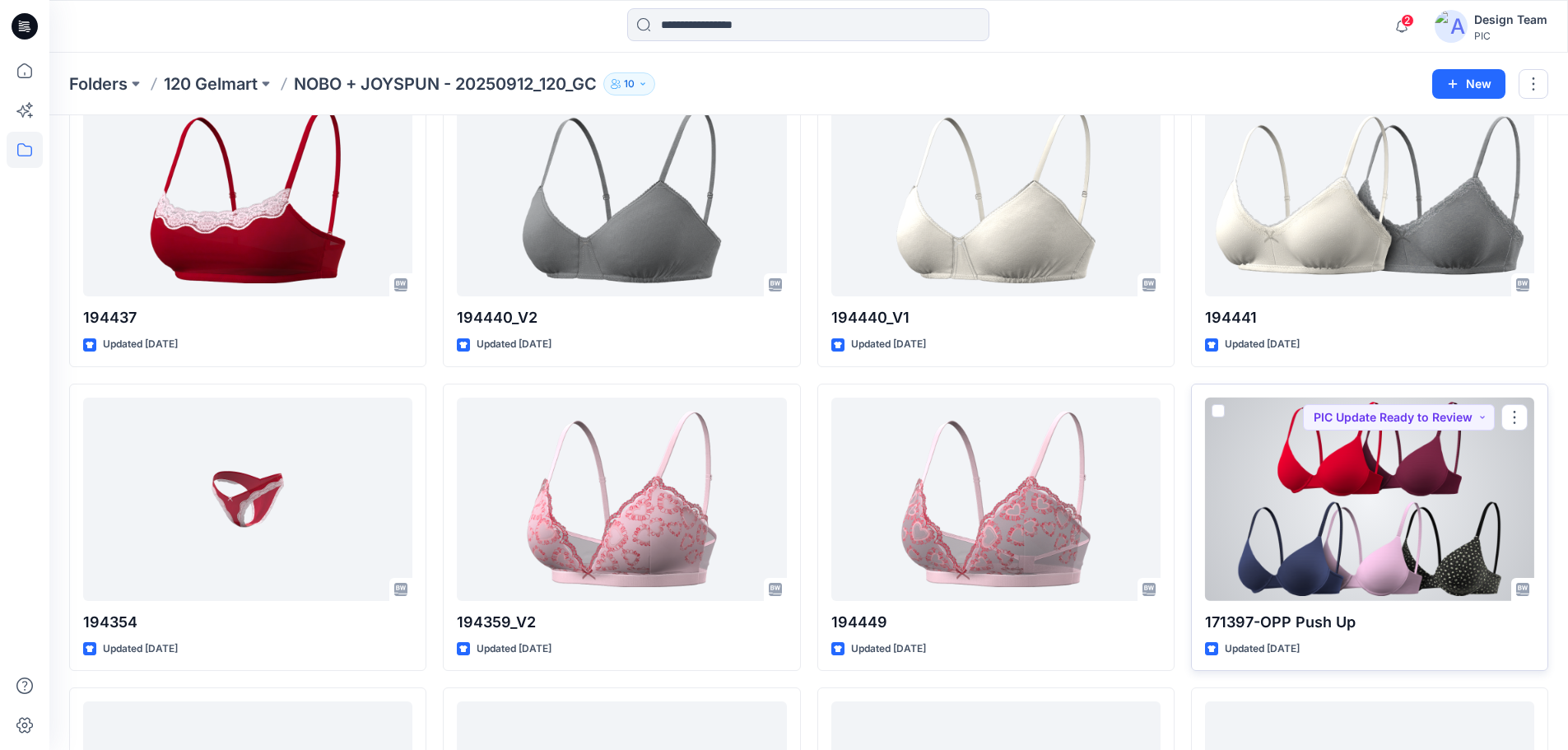
scroll to position [1567, 0]
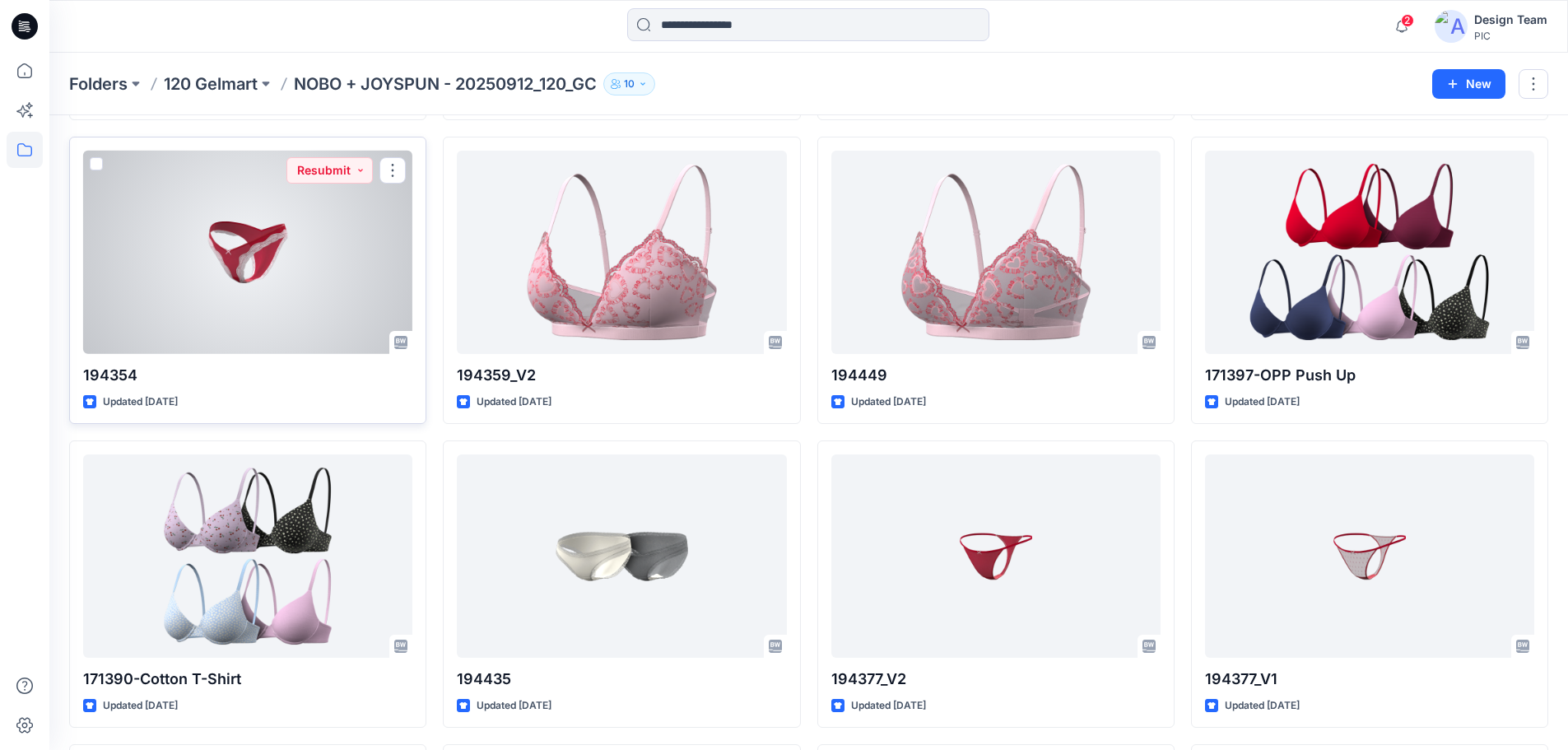
click at [269, 253] on div at bounding box center [247, 252] width 329 height 203
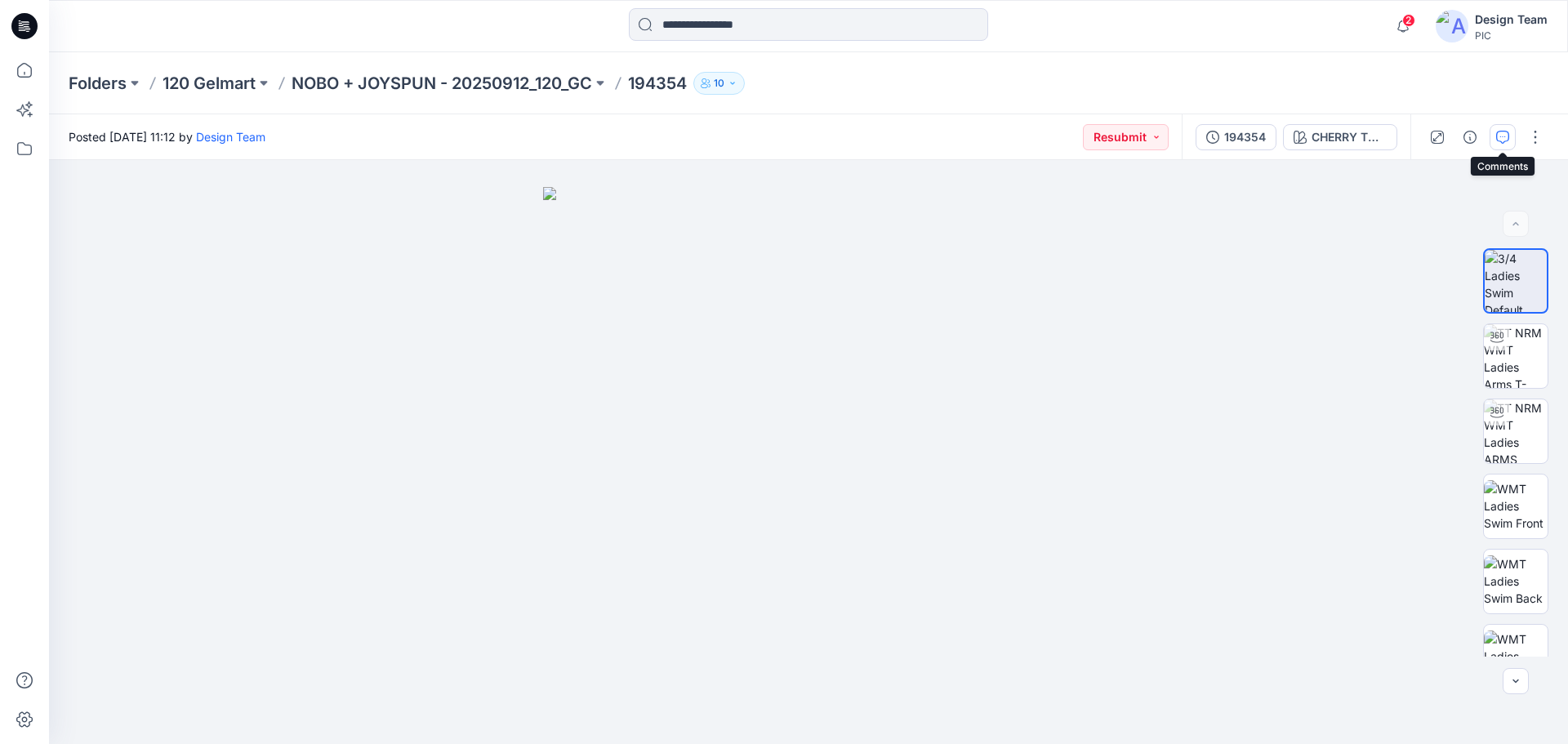
click at [1501, 131] on icon "button" at bounding box center [1502, 137] width 13 height 13
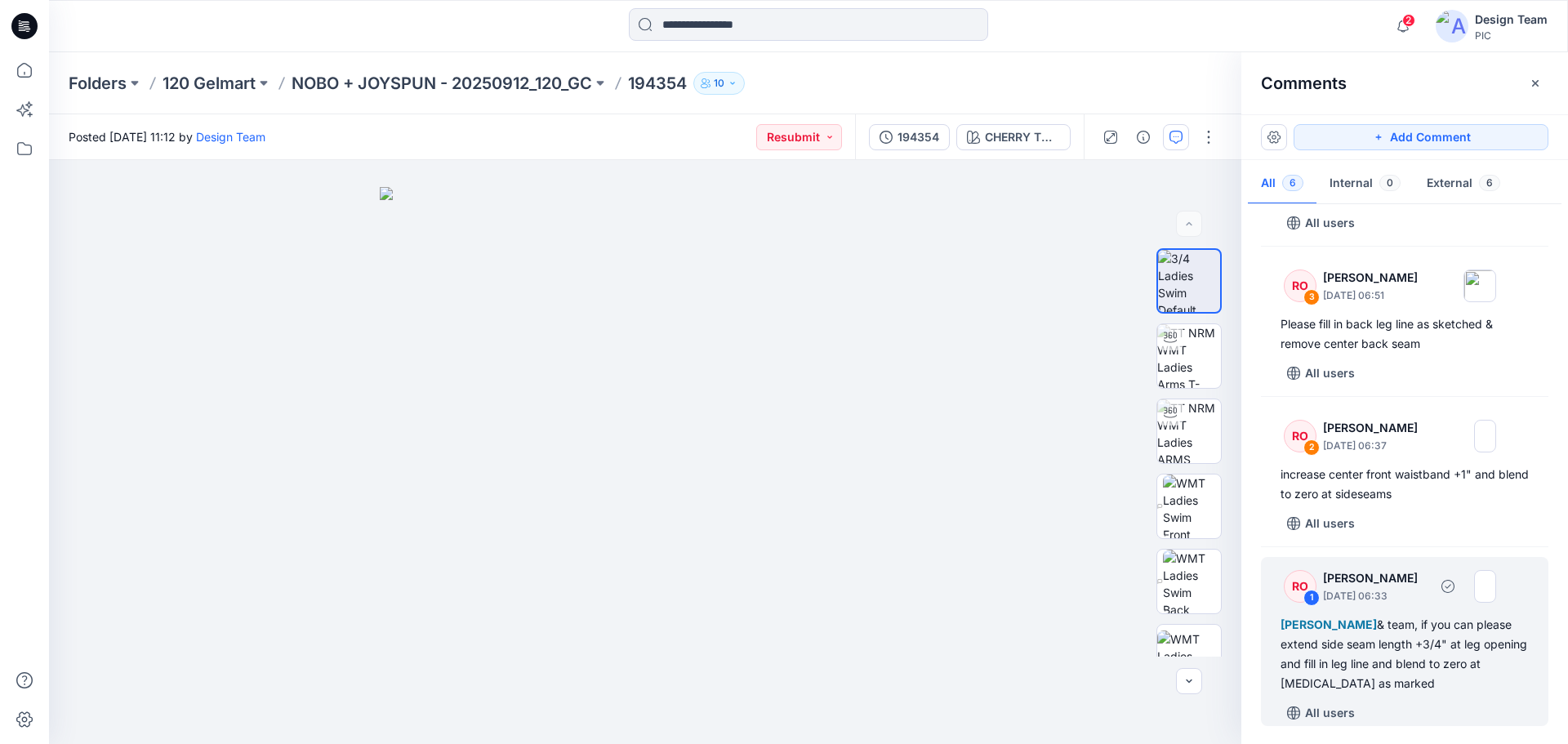
scroll to position [455, 0]
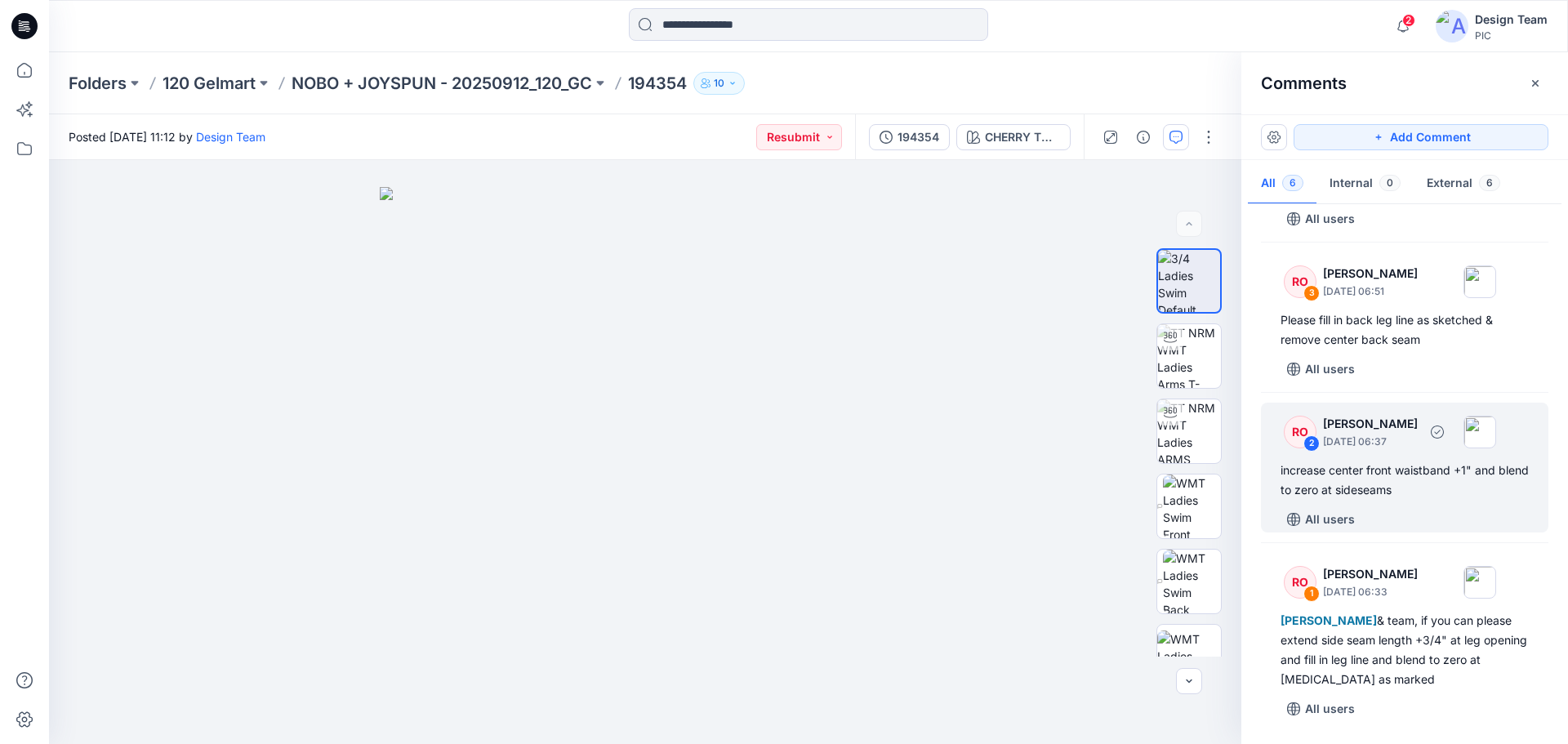
click at [1413, 484] on div "increase center front waistband +1" and blend to zero at sideseams" at bounding box center [1404, 480] width 248 height 39
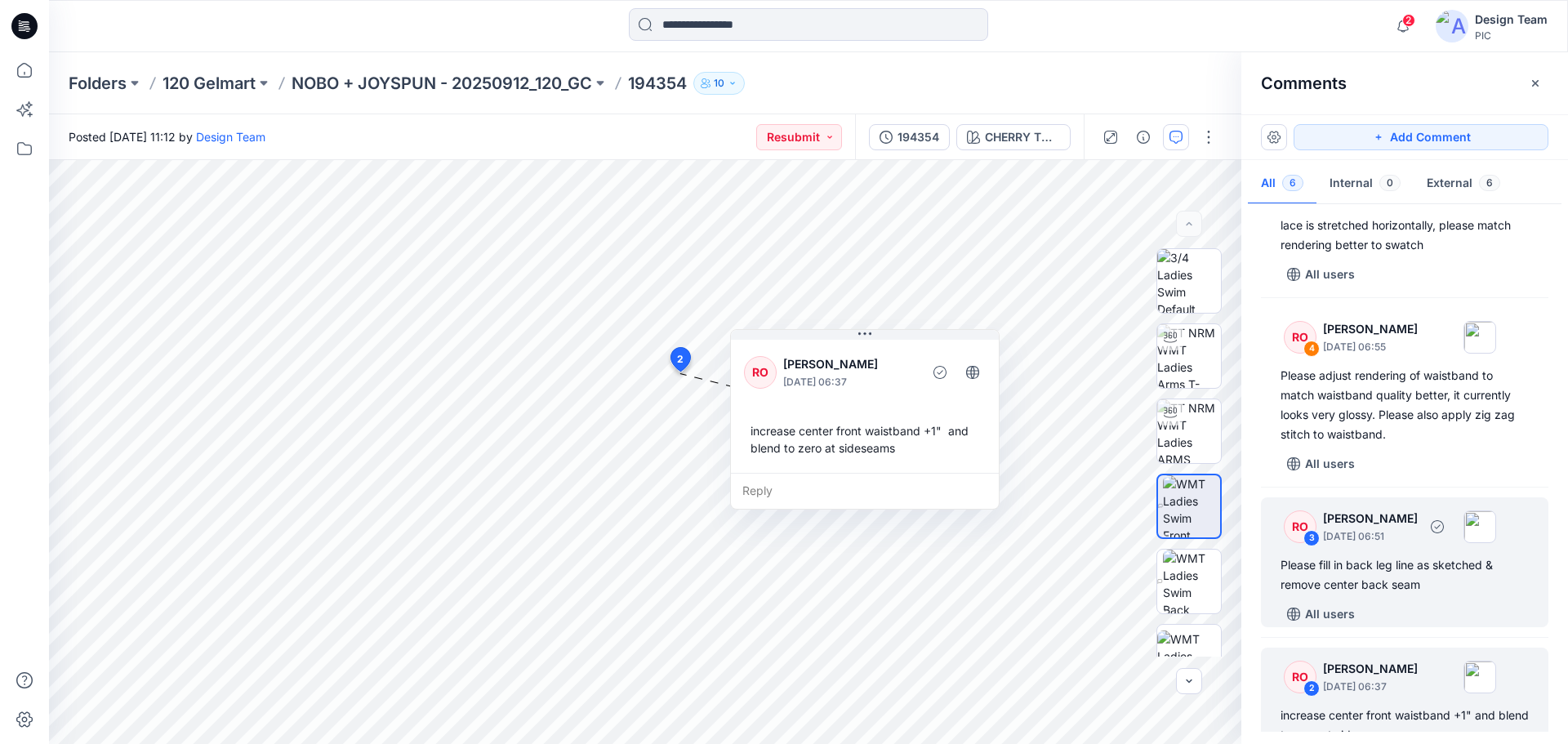
scroll to position [129, 0]
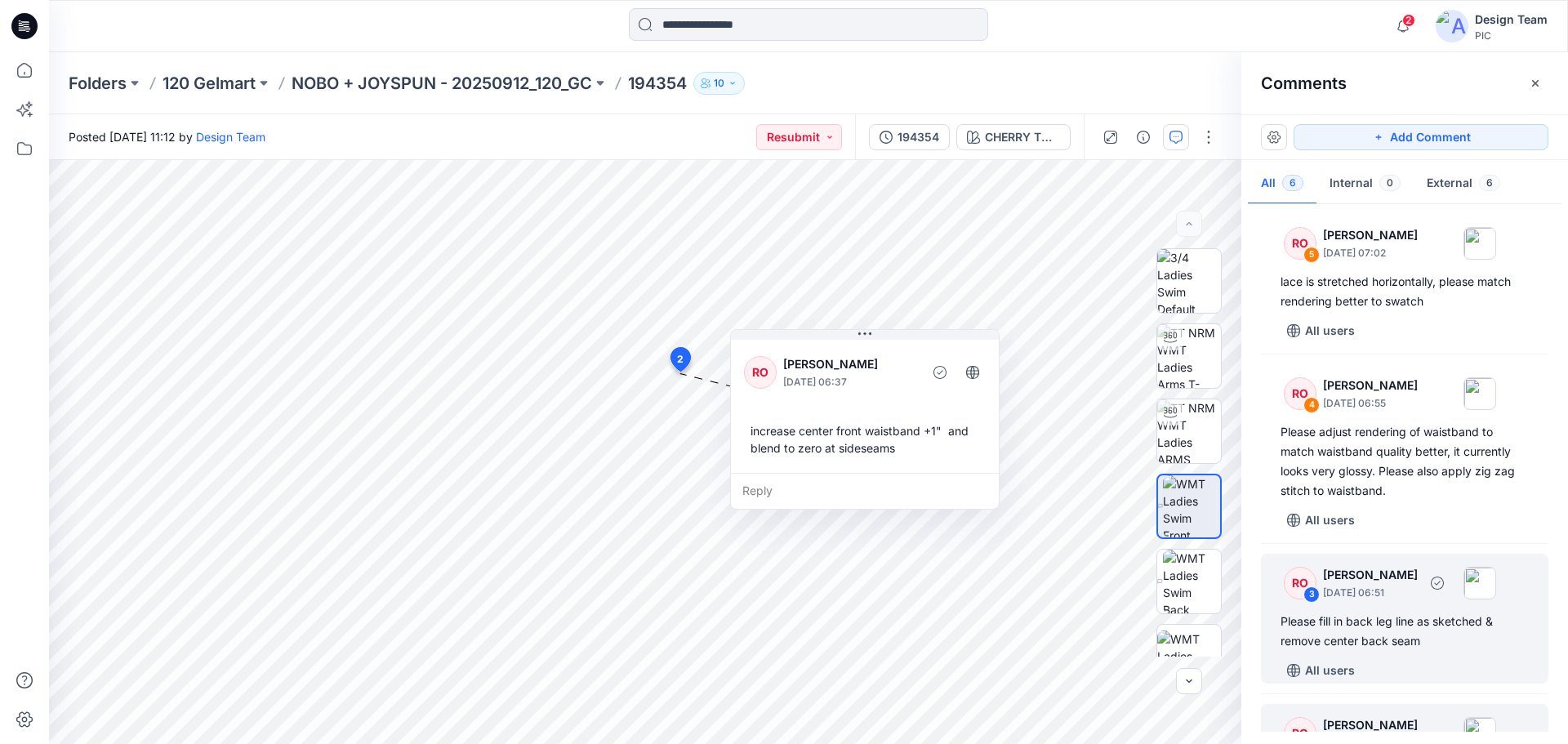
click at [1412, 574] on div "RO 3 Raquel Ortiz September 27, 2025 06:51 Please fill in back leg line as sket…" at bounding box center [1404, 618] width 288 height 130
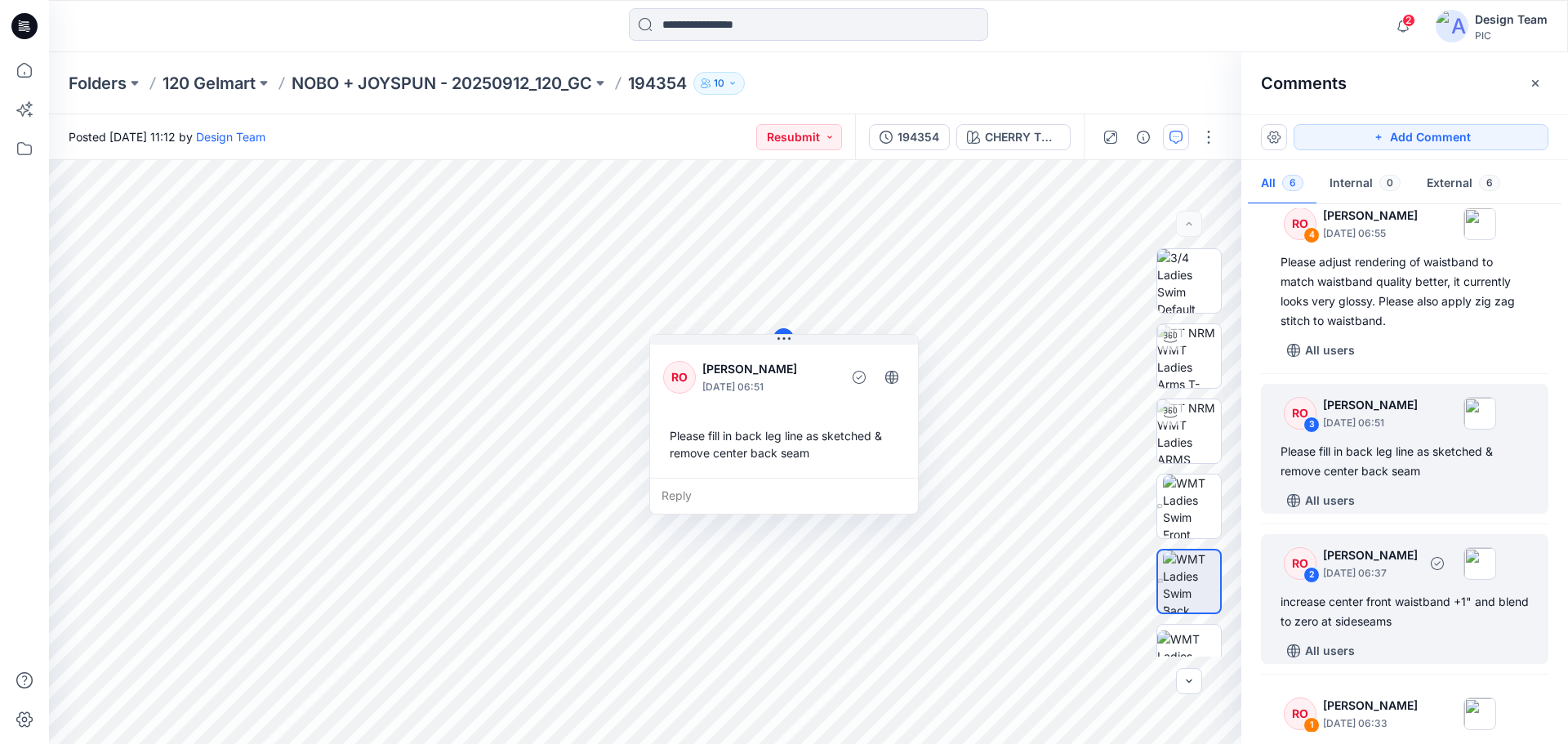
scroll to position [326, 0]
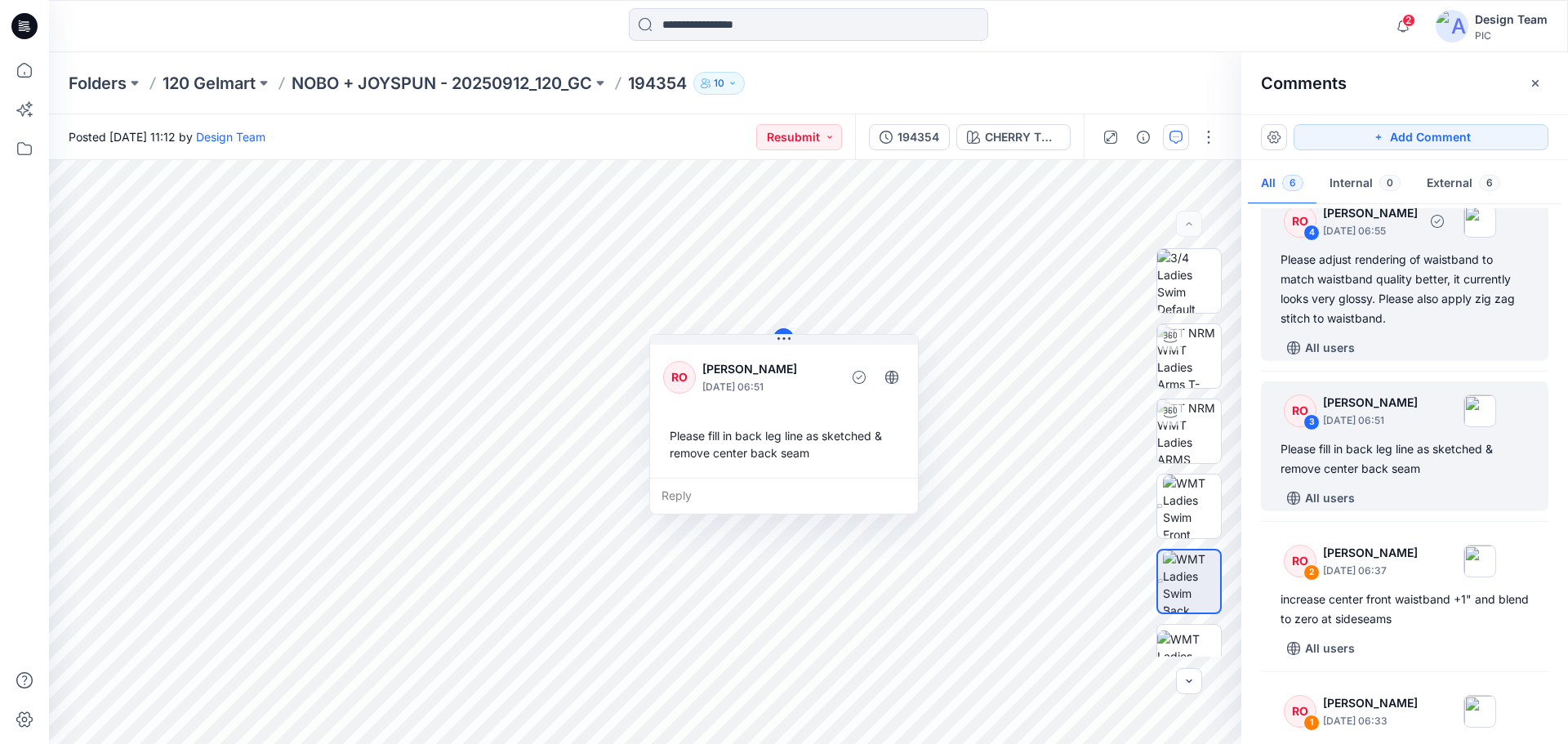
click at [1462, 290] on div "Please adjust rendering of waistband to match waistband quality better, it curr…" at bounding box center [1404, 289] width 248 height 78
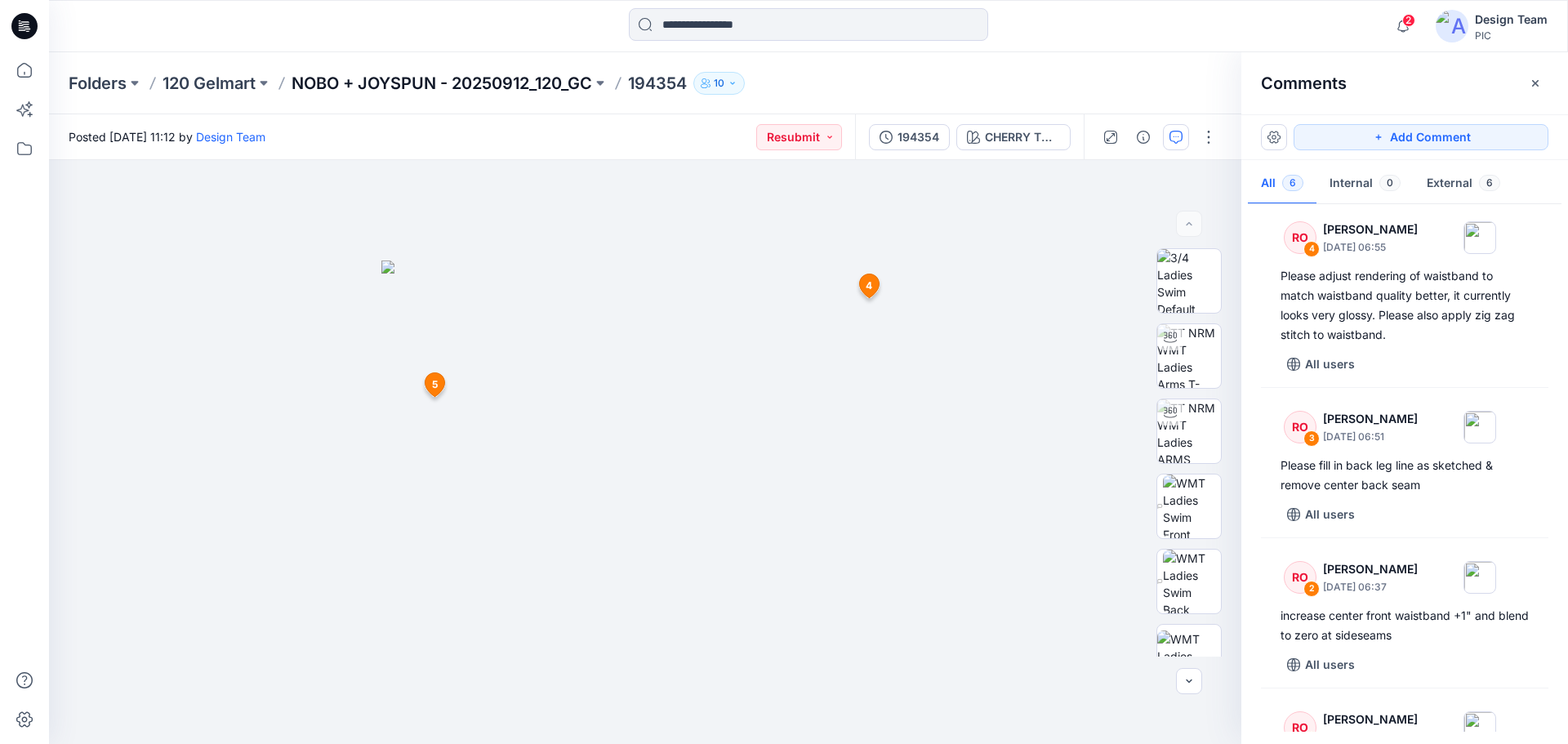
click at [395, 77] on p "NOBO + JOYSPUN - 20250912_120_GC" at bounding box center [442, 83] width 300 height 23
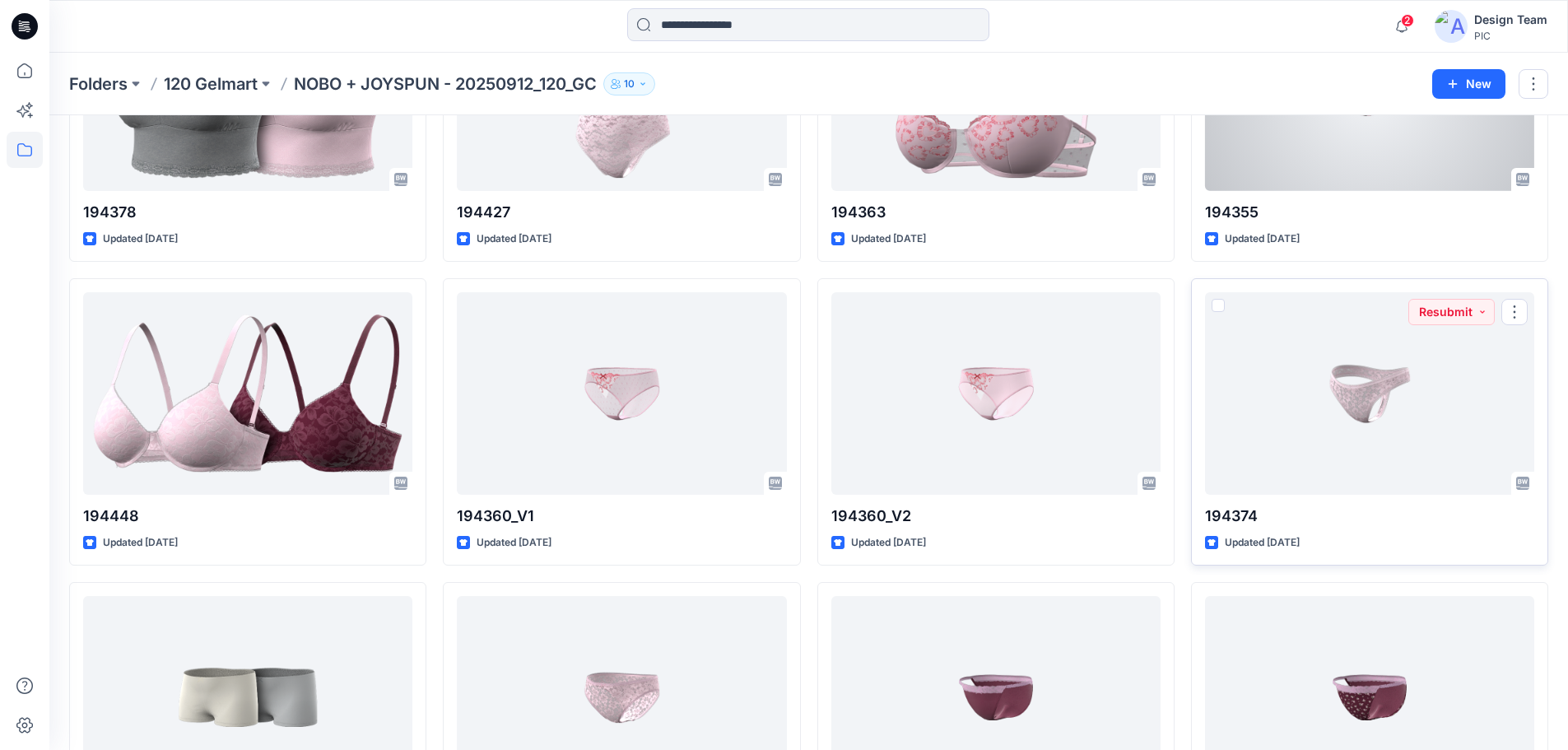
scroll to position [2315, 0]
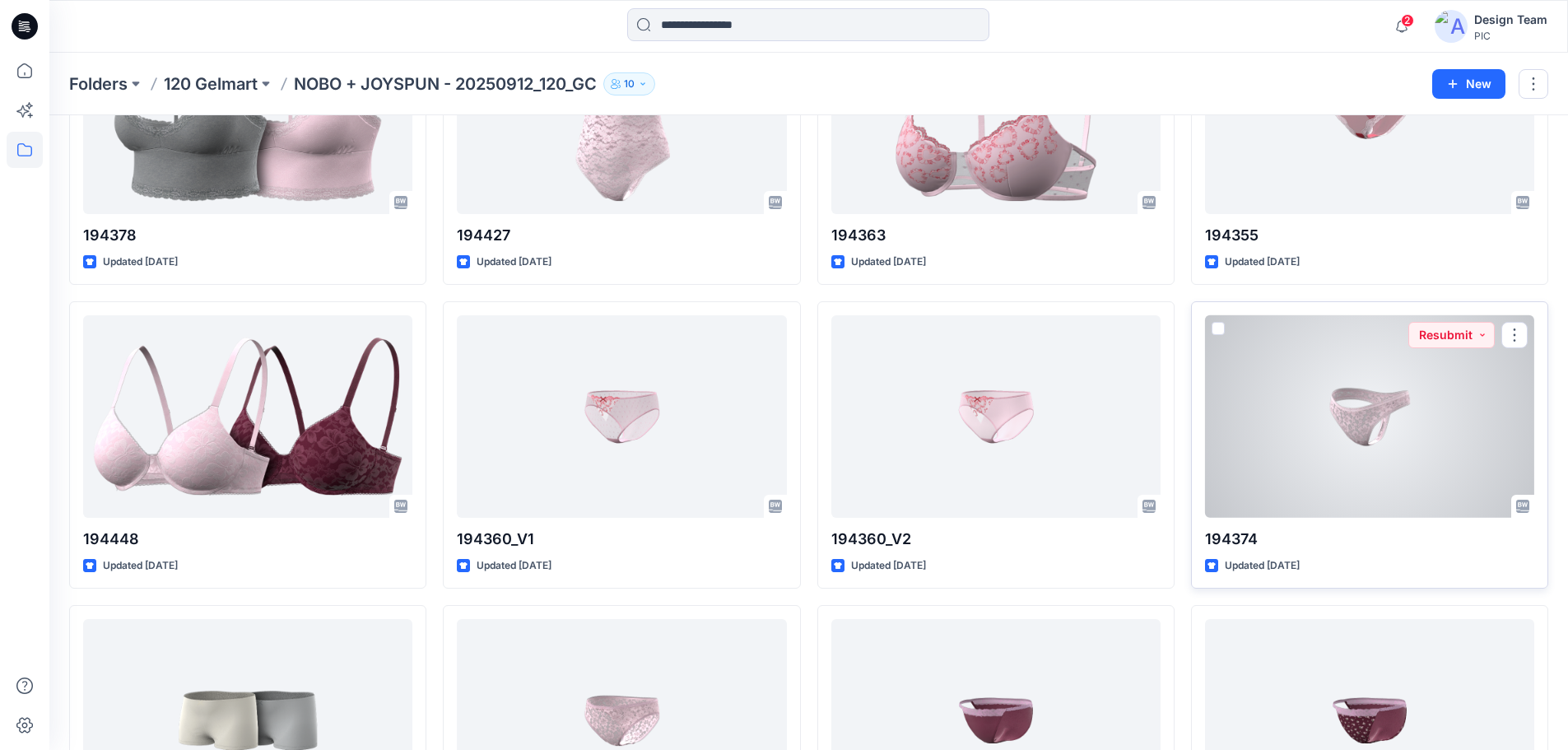
click at [1367, 411] on div at bounding box center [1369, 416] width 329 height 203
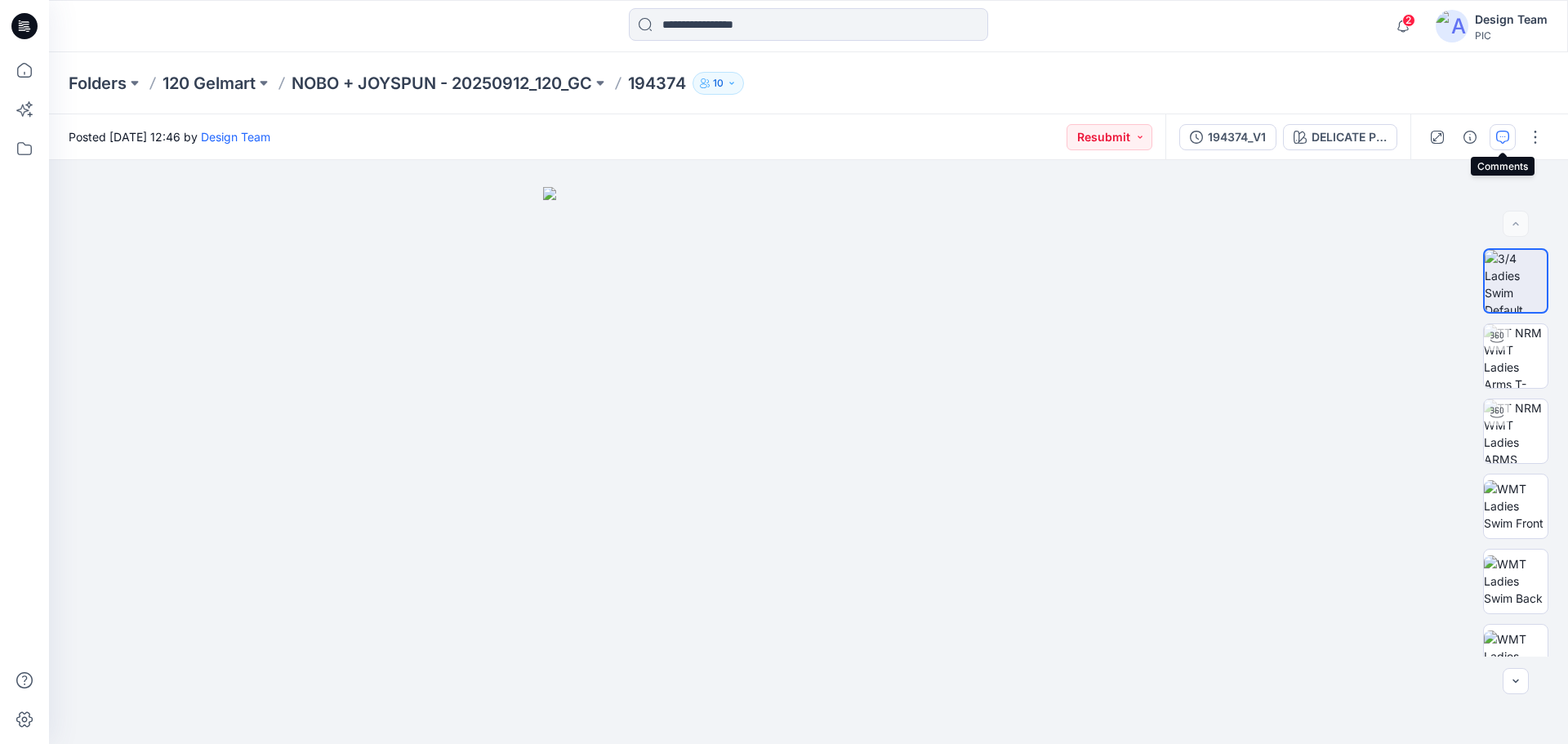
click at [1497, 137] on icon "button" at bounding box center [1502, 137] width 13 height 13
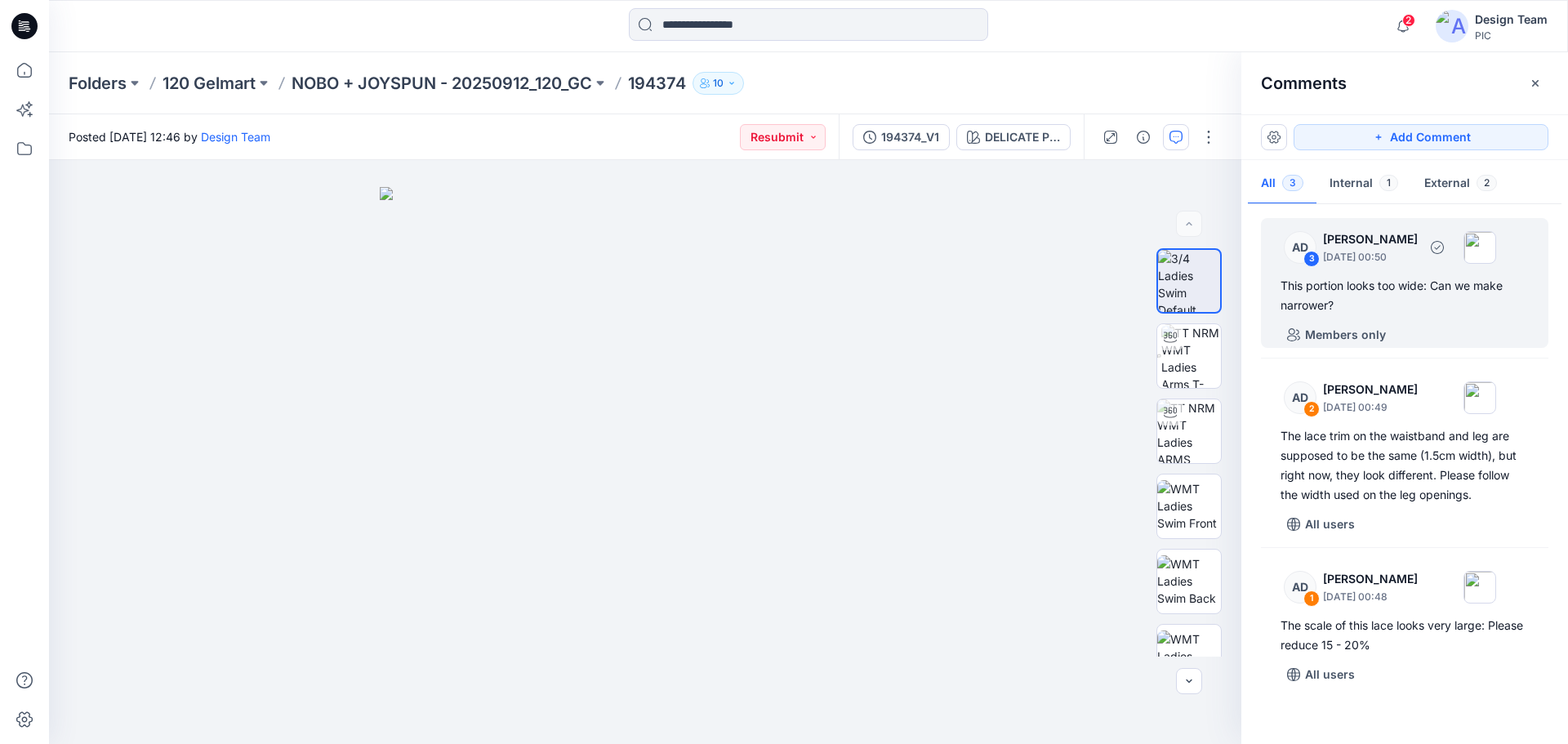
click at [1407, 305] on div "This portion looks too wide: Can we make narrower?" at bounding box center [1404, 296] width 248 height 39
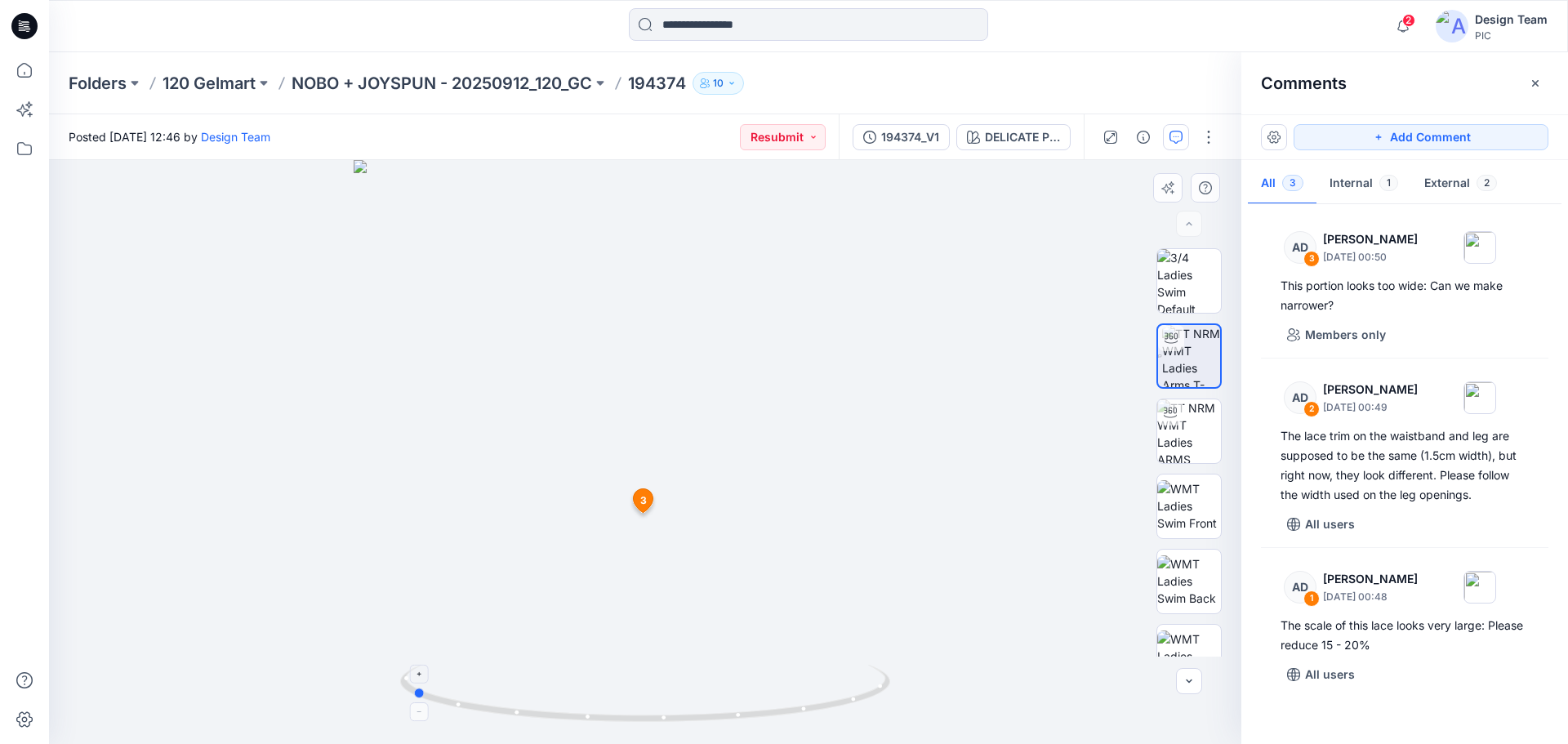
drag, startPoint x: 860, startPoint y: 700, endPoint x: 627, endPoint y: 719, distance: 233.8
click at [627, 719] on icon at bounding box center [647, 695] width 494 height 61
click at [642, 498] on span "3" at bounding box center [644, 501] width 7 height 15
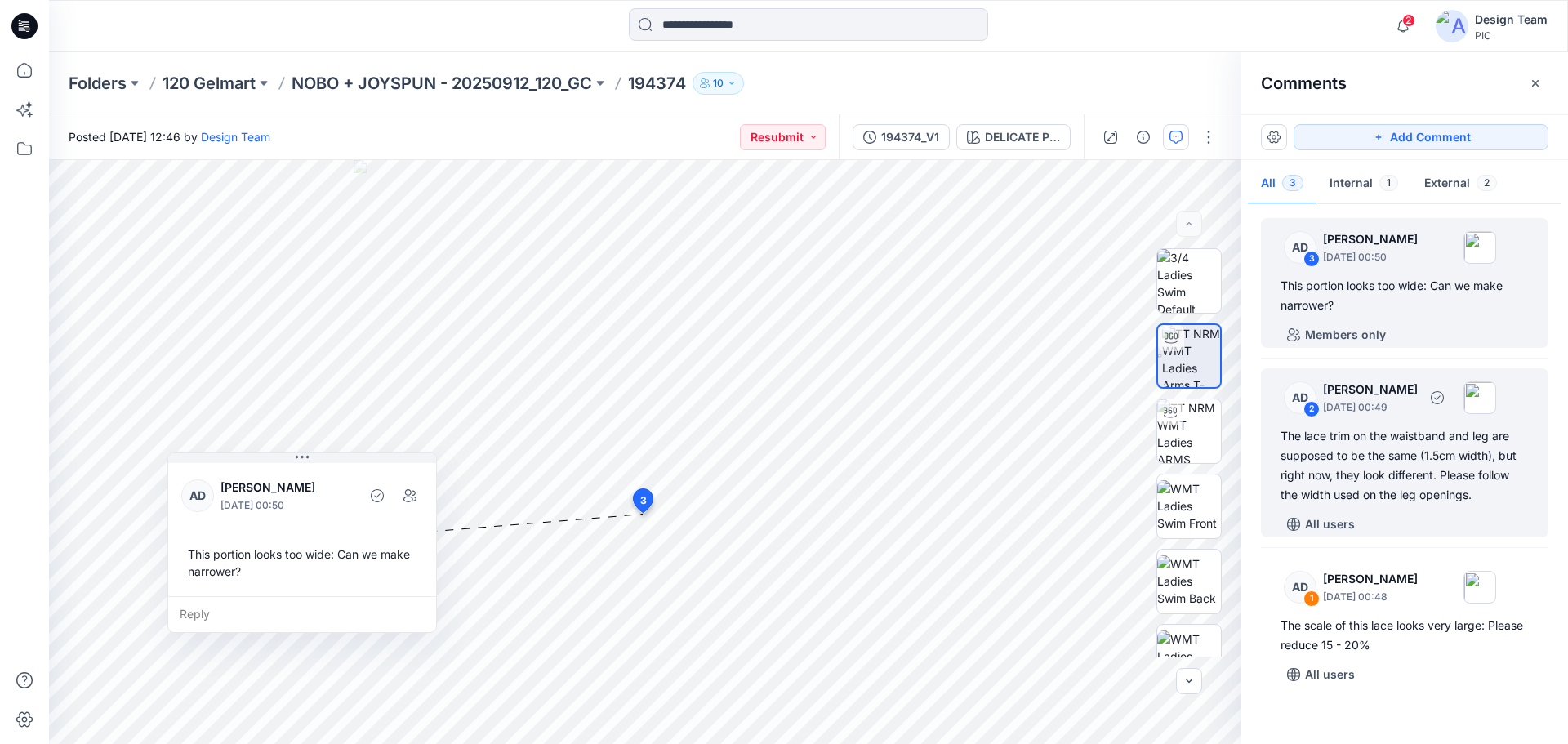
click at [1416, 455] on div "The lace trim on the waistband and leg are supposed to be the same (1.5cm width…" at bounding box center [1404, 464] width 248 height 78
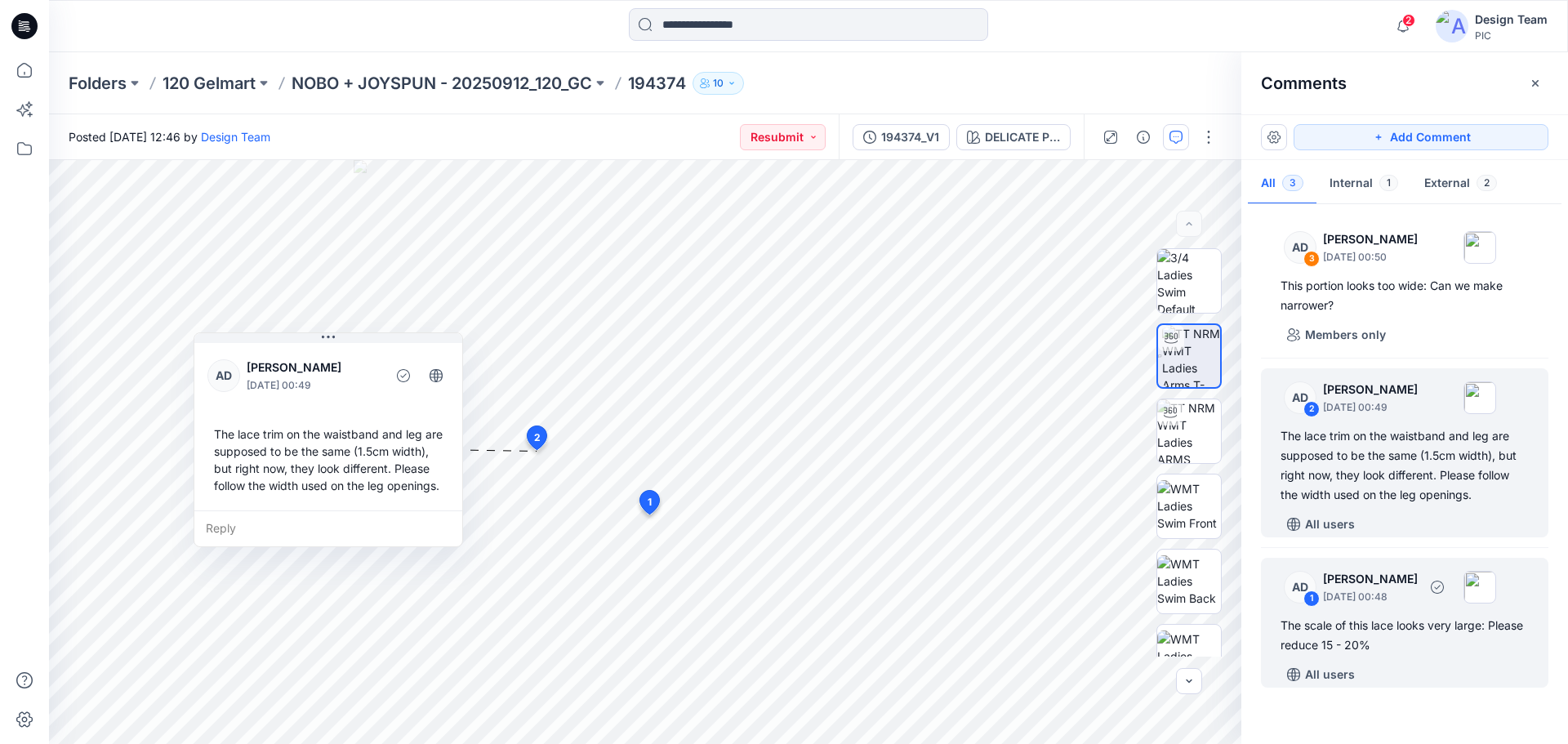
click at [1417, 632] on div "The scale of this lace looks very large: Please reduce 15 - 20%" at bounding box center [1404, 635] width 248 height 39
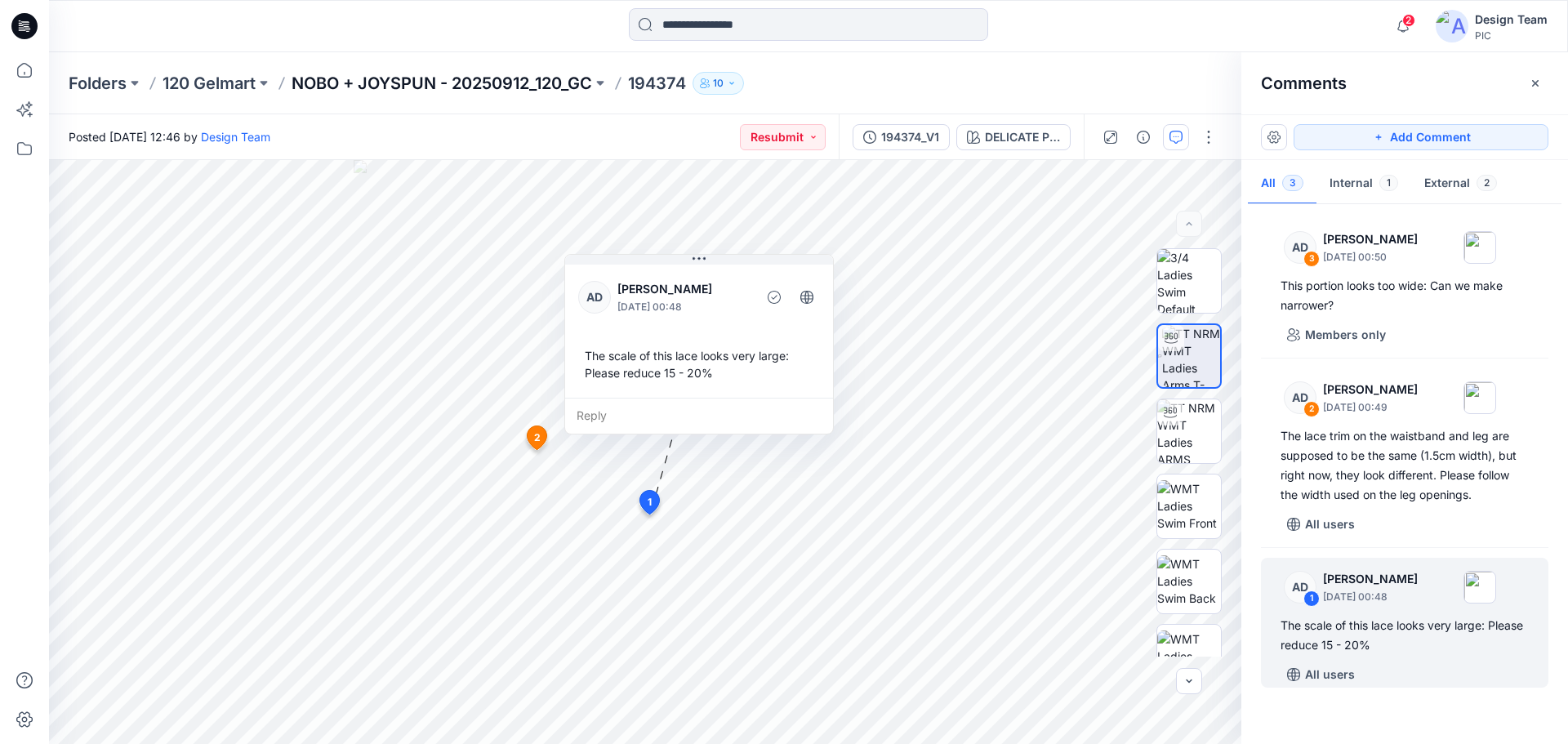
click at [514, 82] on p "NOBO + JOYSPUN - 20250912_120_GC" at bounding box center [442, 83] width 300 height 23
